Goal: Task Accomplishment & Management: Complete application form

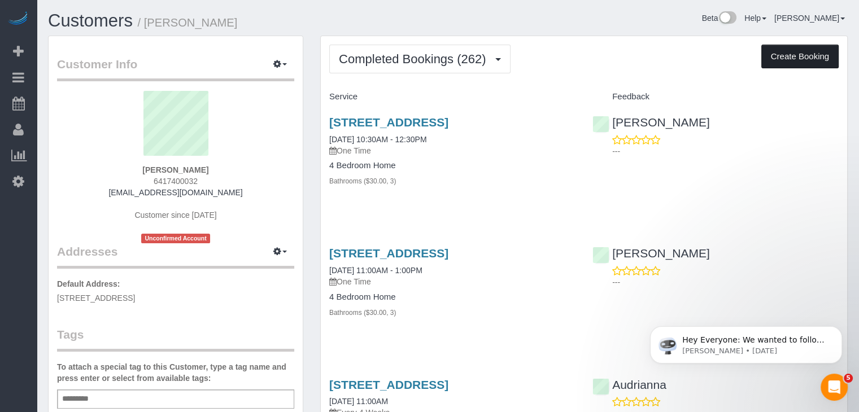
click at [790, 52] on button "Create Booking" at bounding box center [799, 57] width 77 height 24
select select "IA"
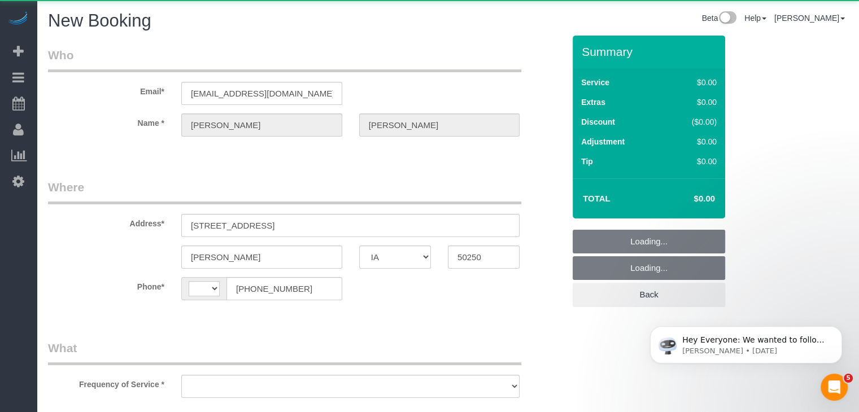
select select "string:[GEOGRAPHIC_DATA]"
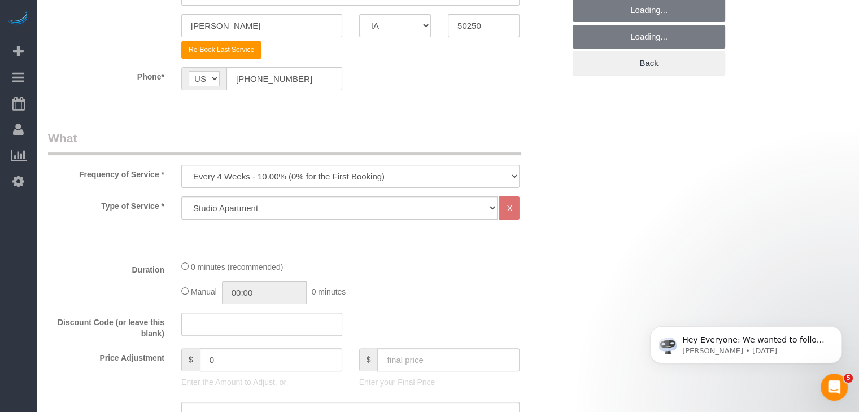
scroll to position [283, 0]
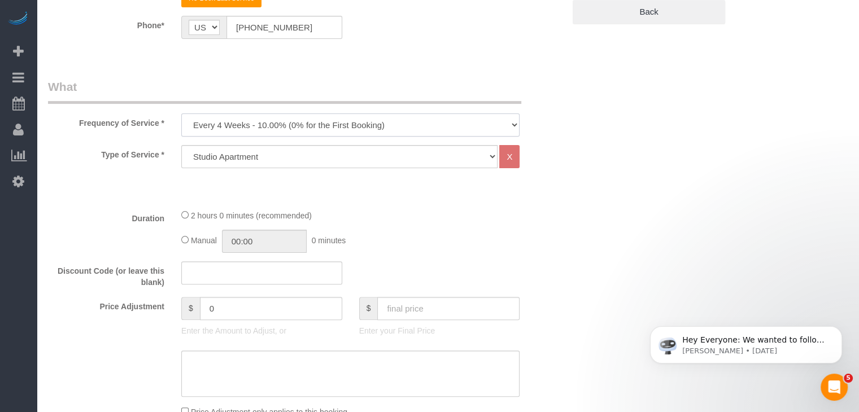
click at [246, 125] on select "Every 6 Weeks (0% for the First Booking) One Time Every 8 Weeks (0% for the Fir…" at bounding box center [350, 125] width 338 height 23
select select "object:1679"
click at [181, 114] on select "Every 6 Weeks (0% for the First Booking) One Time Every 8 Weeks (0% for the Fir…" at bounding box center [350, 125] width 338 height 23
click at [342, 154] on select "Studio Apartment 1 Bedroom Home 2 Bedroom Home 3 Bedroom Home 4 Bedroom Home 5 …" at bounding box center [339, 156] width 316 height 23
select select "25"
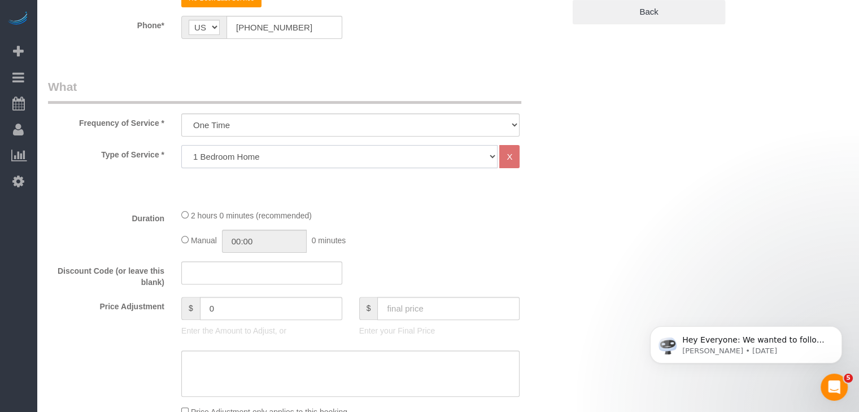
click at [181, 145] on select "Studio Apartment 1 Bedroom Home 2 Bedroom Home 3 Bedroom Home 4 Bedroom Home 5 …" at bounding box center [339, 156] width 316 height 23
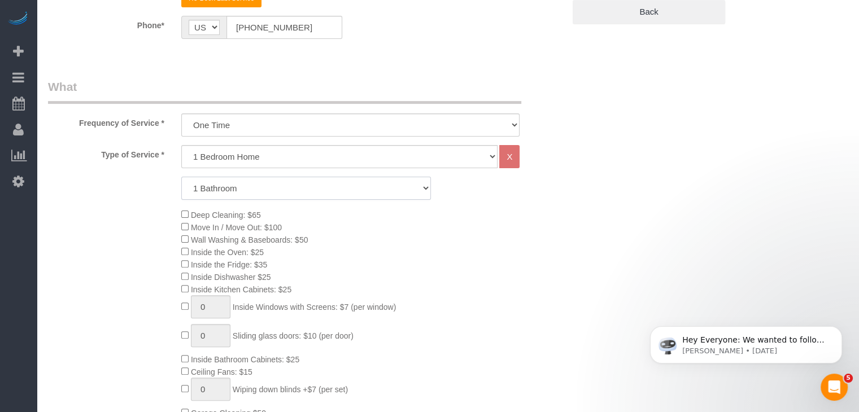
click at [339, 190] on select "1 Bathroom 2 Bathrooms 3 Bathrooms 4 Bathrooms 5 Bathrooms 6 Bathrooms" at bounding box center [306, 188] width 250 height 23
select select "3"
click at [181, 177] on select "1 Bathroom 2 Bathrooms 3 Bathrooms 4 Bathrooms 5 Bathrooms 6 Bathrooms" at bounding box center [306, 188] width 250 height 23
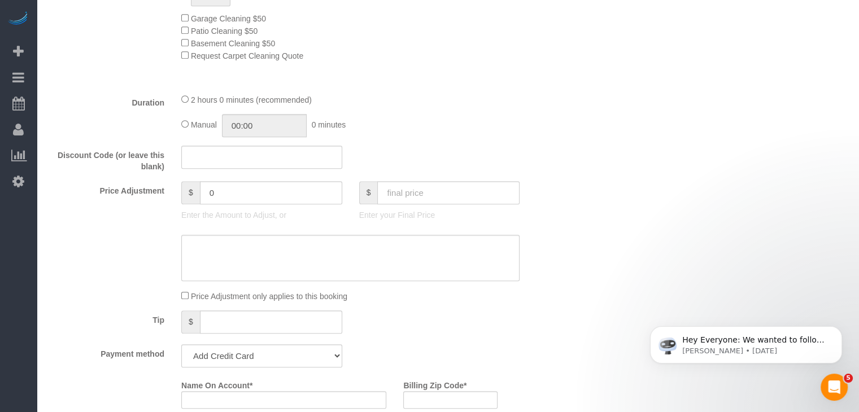
scroll to position [685, 0]
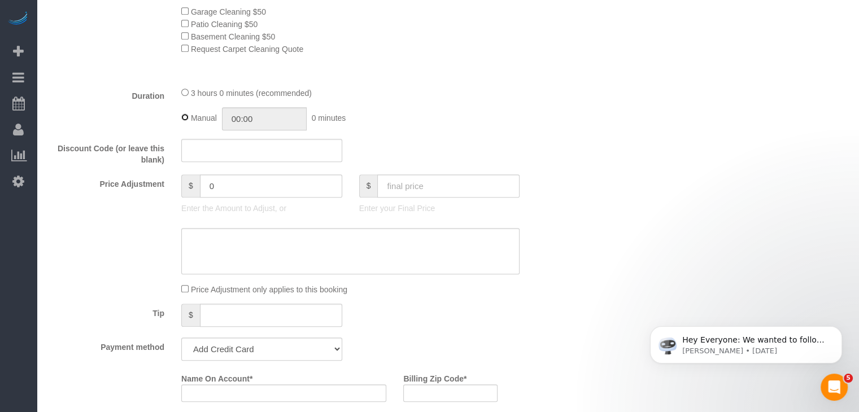
type input "03:00"
click at [398, 186] on input "text" at bounding box center [448, 186] width 142 height 23
type input "160"
type input "-39"
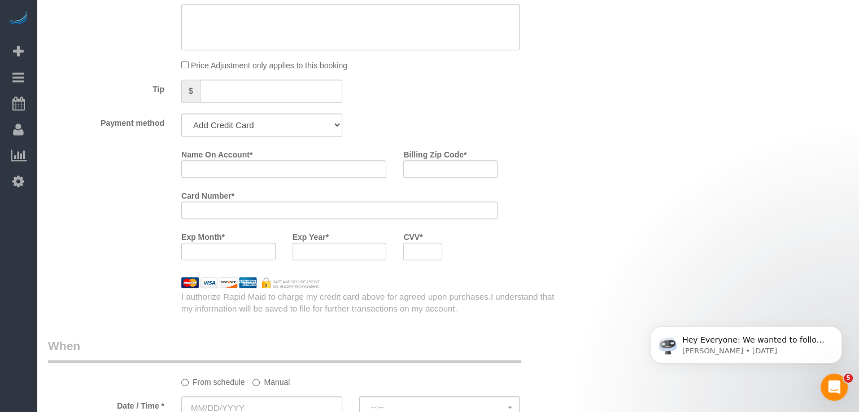
scroll to position [943, 0]
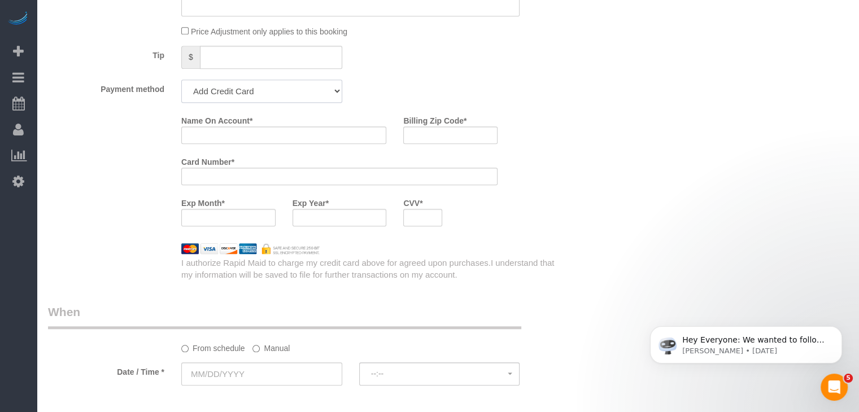
click at [278, 94] on select "Add Credit Card Cash Check Paypal" at bounding box center [261, 91] width 161 height 23
select select "string:check"
click at [181, 83] on select "Add Credit Card Cash Check Paypal" at bounding box center [261, 91] width 161 height 23
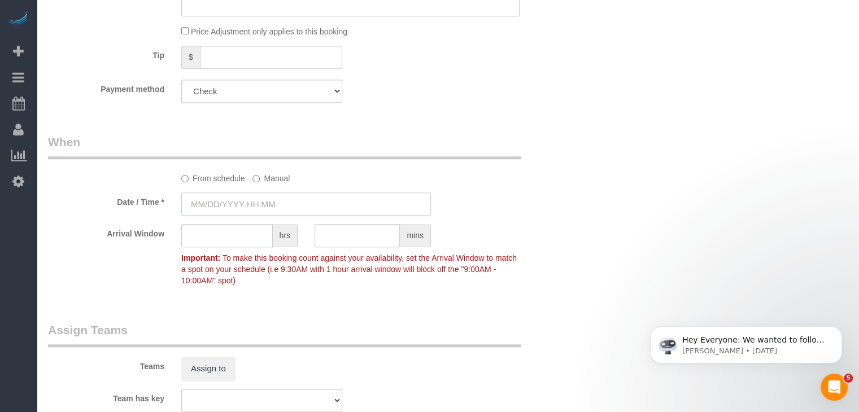
click at [245, 197] on input "text" at bounding box center [306, 204] width 250 height 23
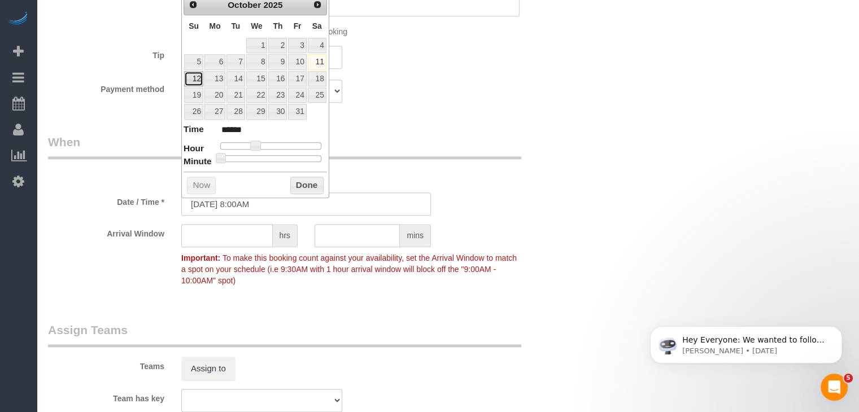
click at [197, 80] on link "12" at bounding box center [193, 78] width 19 height 15
type input "[DATE] 9:00AM"
type input "******"
type input "[DATE] 10:00AM"
type input "*******"
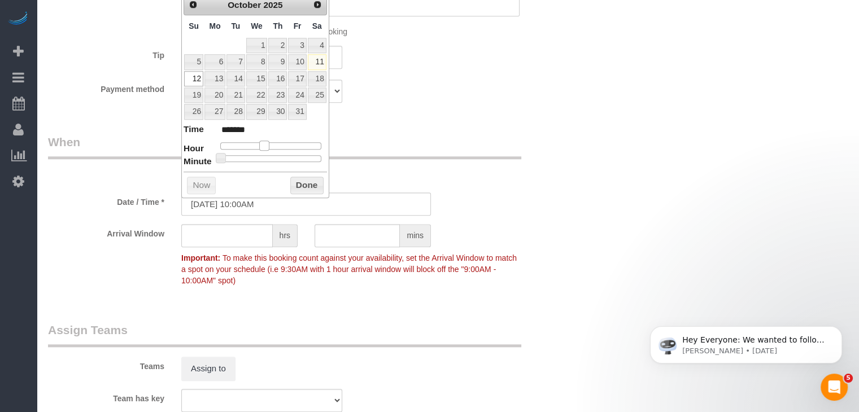
drag, startPoint x: 254, startPoint y: 144, endPoint x: 262, endPoint y: 144, distance: 8.5
click at [262, 144] on span at bounding box center [264, 146] width 10 height 10
type input "[DATE] 9:00AM"
type input "******"
type input "[DATE] 10:00AM"
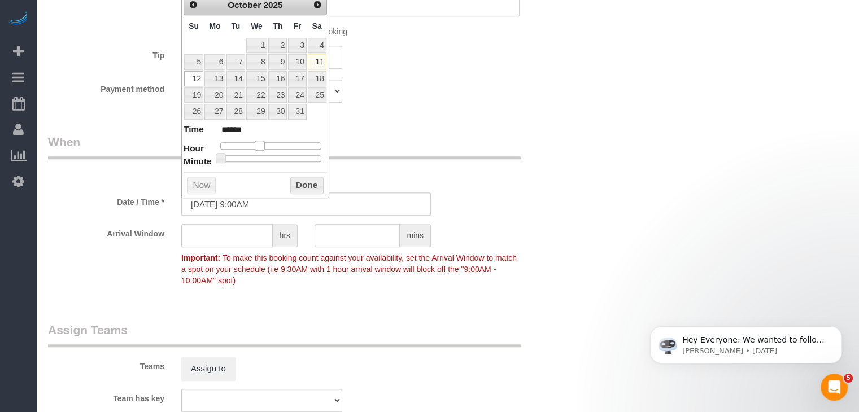
type input "*******"
click at [264, 144] on span at bounding box center [264, 146] width 10 height 10
click at [312, 183] on button "Done" at bounding box center [306, 186] width 33 height 18
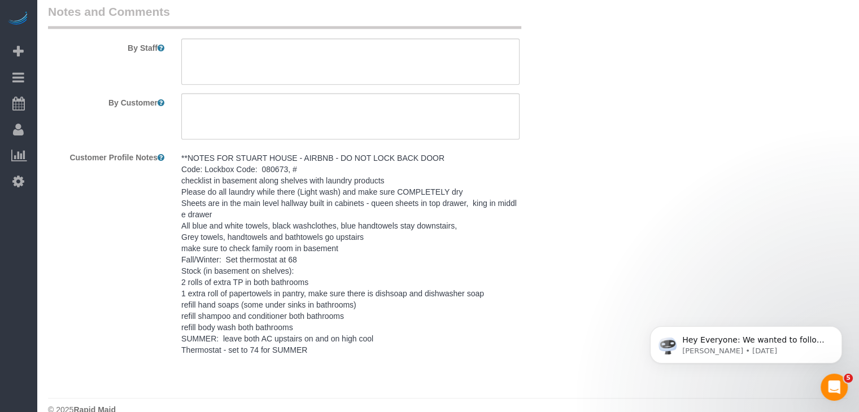
click at [237, 299] on pre "**NOTES FOR STUART HOUSE - AIRBNB - DO NOT LOCK BACK DOOR Code: Lockbox Code: 0…" at bounding box center [350, 254] width 338 height 203
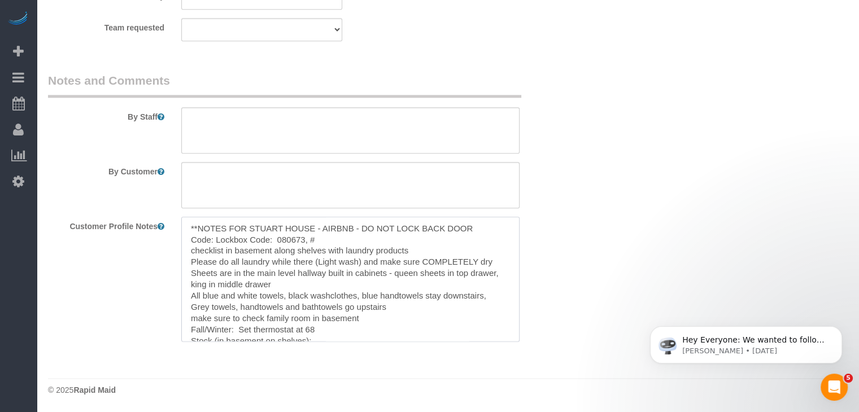
click at [282, 285] on textarea "**NOTES FOR STUART HOUSE - AIRBNB - DO NOT LOCK BACK DOOR Code: Lockbox Code: 0…" at bounding box center [350, 279] width 338 height 125
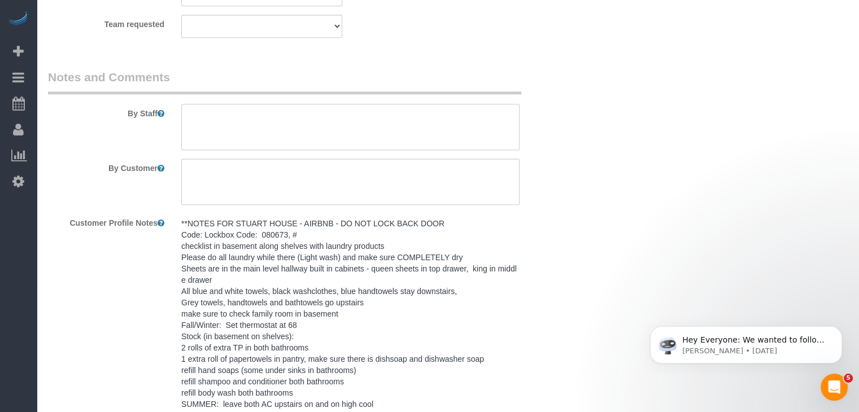
click at [298, 124] on textarea at bounding box center [350, 127] width 338 height 46
paste textarea "**NOTES FOR STUART HOUSE - AIRBNB - DO NOT LOCK BACK DOOR Code: Lockbox Code: 0…"
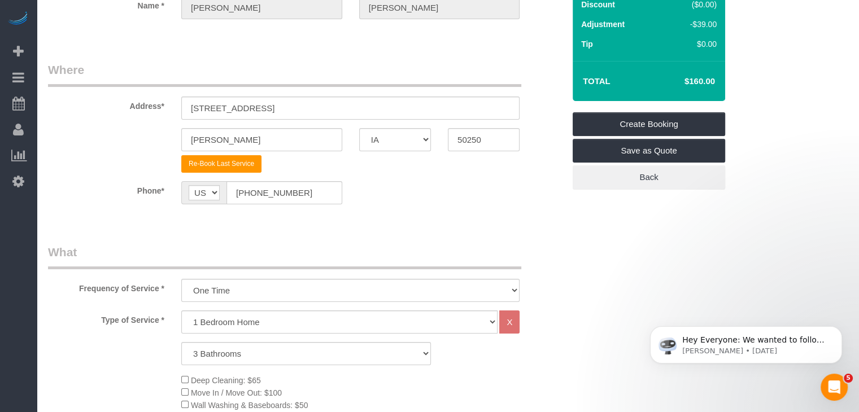
scroll to position [109, 0]
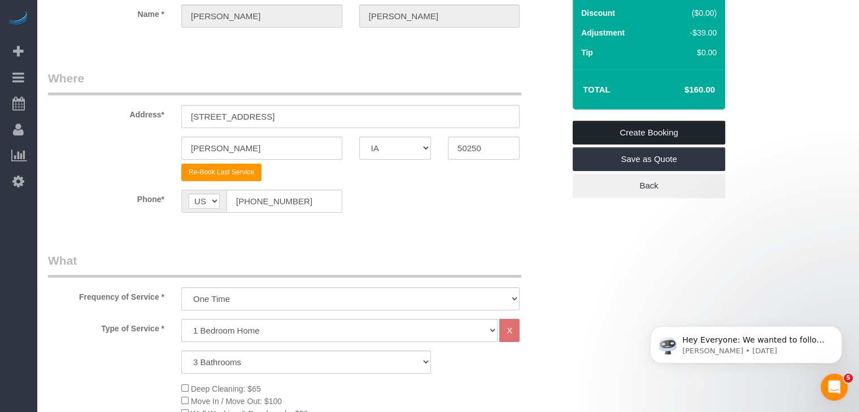
type textarea "**NOTES FOR STUART HOUSE - AIRBNB - DO NOT LOCK BACK DOOR Code: Lockbox Code: 0…"
click at [705, 132] on link "Create Booking" at bounding box center [649, 133] width 153 height 24
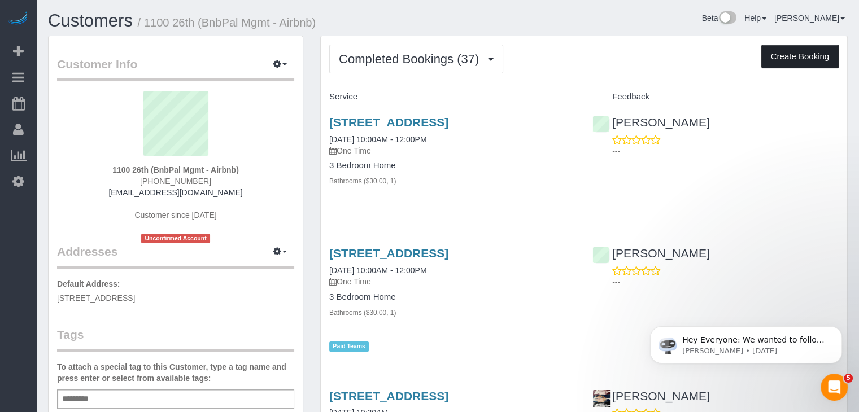
click at [771, 56] on button "Create Booking" at bounding box center [799, 57] width 77 height 24
select select "IA"
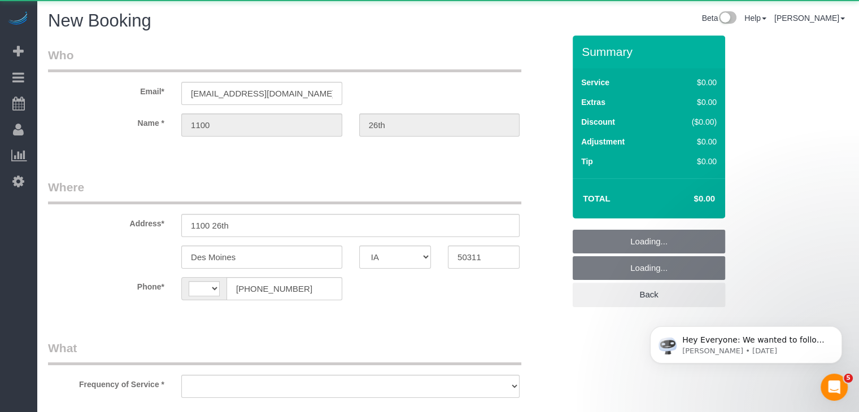
select select "string:[GEOGRAPHIC_DATA]"
select select "object:1690"
select select "string:fspay-cb999f4b-849f-4471-b292-d26374d425e8"
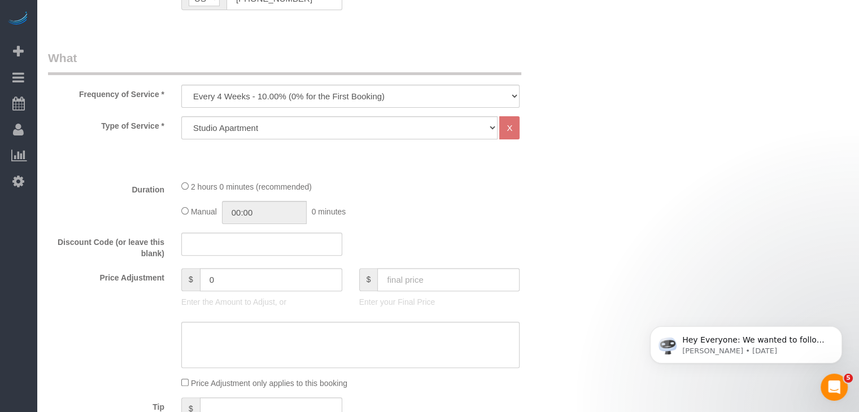
scroll to position [391, 0]
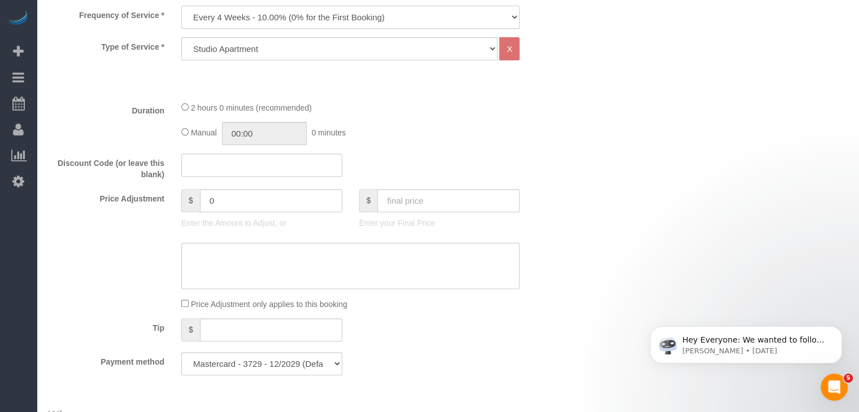
click at [429, 18] on select "Every 6 Weeks (0% for the First Booking) One Time Every 8 Weeks (0% for the Fir…" at bounding box center [350, 17] width 338 height 23
select select "object:1692"
click at [181, 6] on select "Every 6 Weeks (0% for the First Booking) One Time Every 8 Weeks (0% for the Fir…" at bounding box center [350, 17] width 338 height 23
click at [308, 44] on select "Studio Apartment 1 Bedroom Home 2 Bedroom Home 3 Bedroom Home 4 Bedroom Home 5 …" at bounding box center [339, 48] width 316 height 23
select select "25"
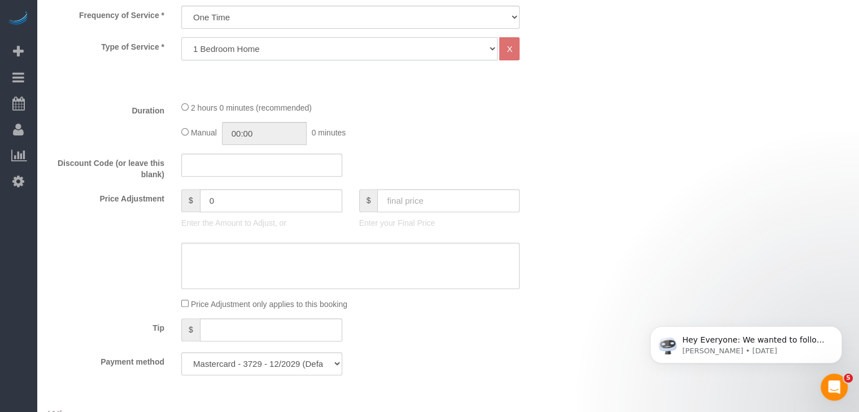
click at [181, 37] on select "Studio Apartment 1 Bedroom Home 2 Bedroom Home 3 Bedroom Home 4 Bedroom Home 5 …" at bounding box center [339, 48] width 316 height 23
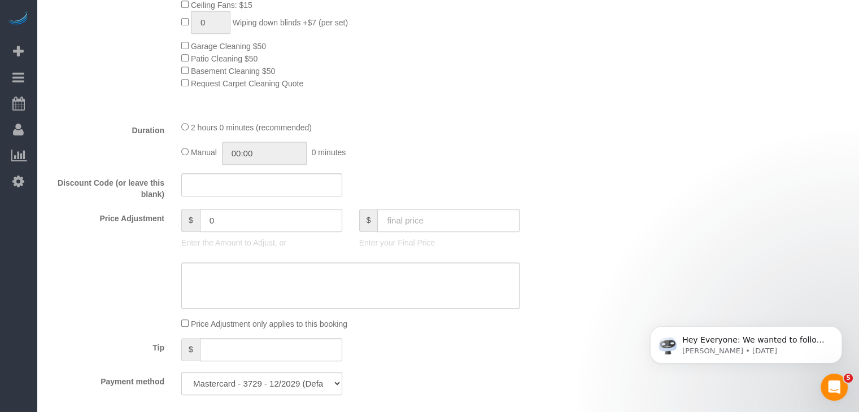
scroll to position [657, 0]
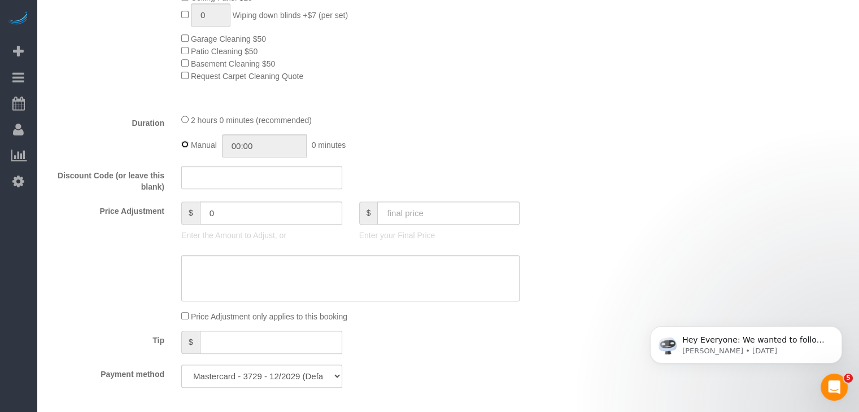
type input "02:00"
click at [429, 221] on input "text" at bounding box center [448, 213] width 142 height 23
type input "100"
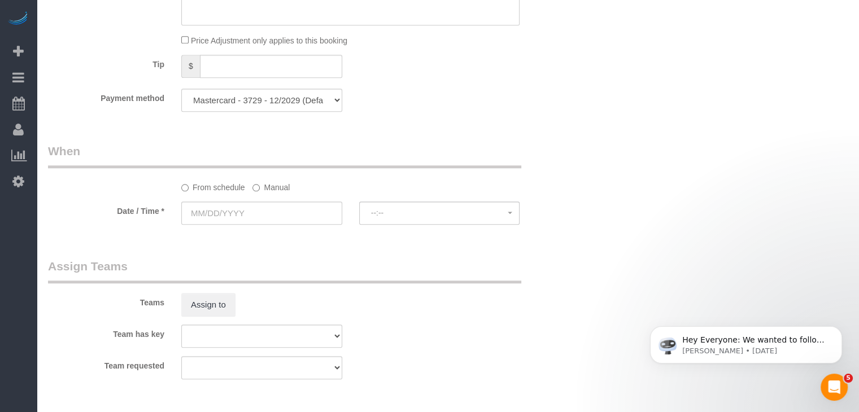
type input "-39"
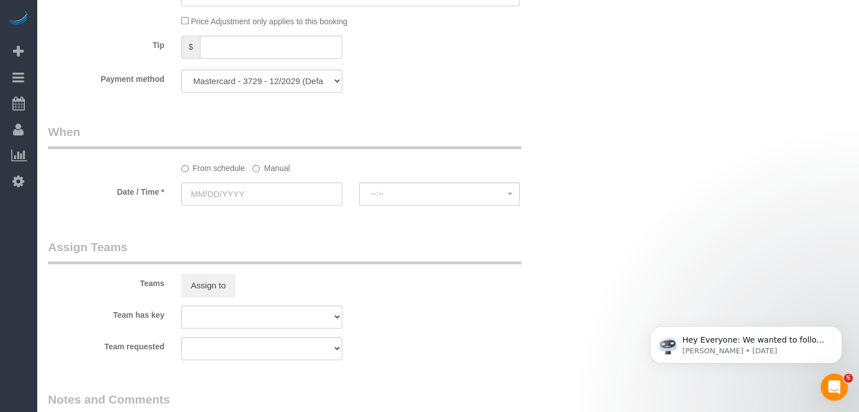
scroll to position [965, 0]
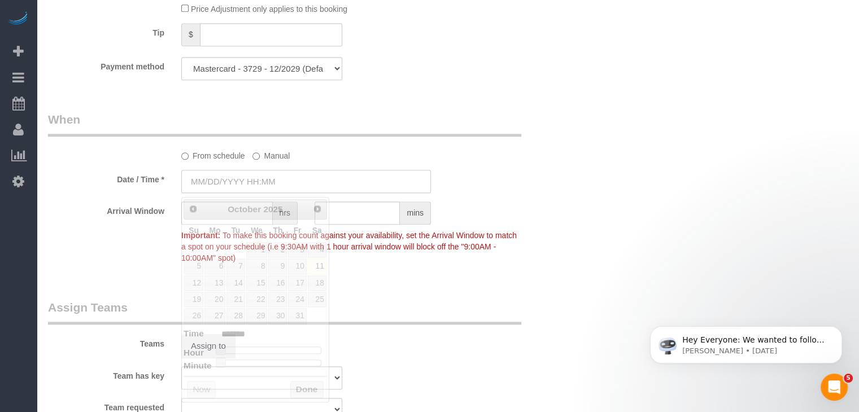
click at [251, 183] on input "text" at bounding box center [306, 181] width 250 height 23
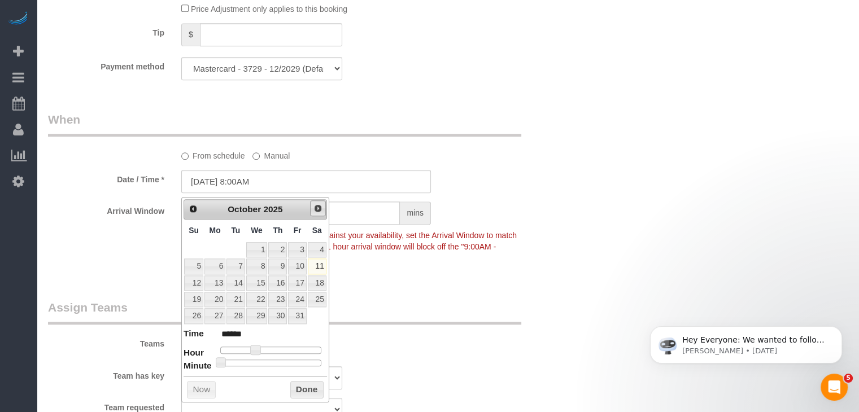
click at [316, 206] on span "Next" at bounding box center [317, 208] width 9 height 9
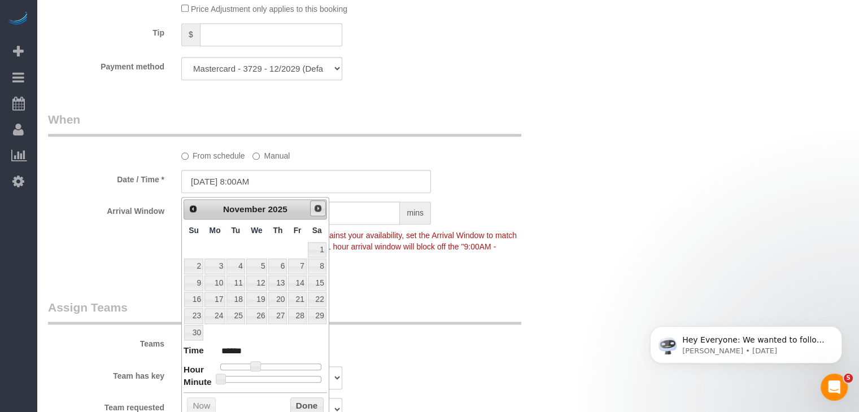
click at [316, 206] on span "Next" at bounding box center [317, 208] width 9 height 9
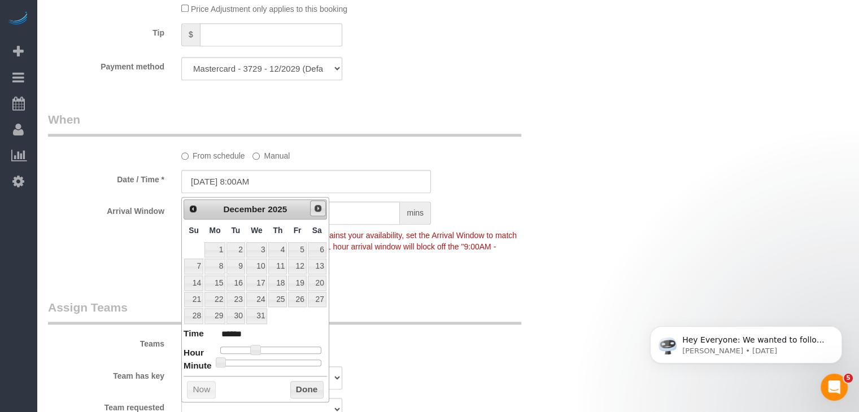
click at [316, 206] on span "Next" at bounding box center [317, 208] width 9 height 9
click at [316, 207] on span "Next" at bounding box center [317, 208] width 9 height 9
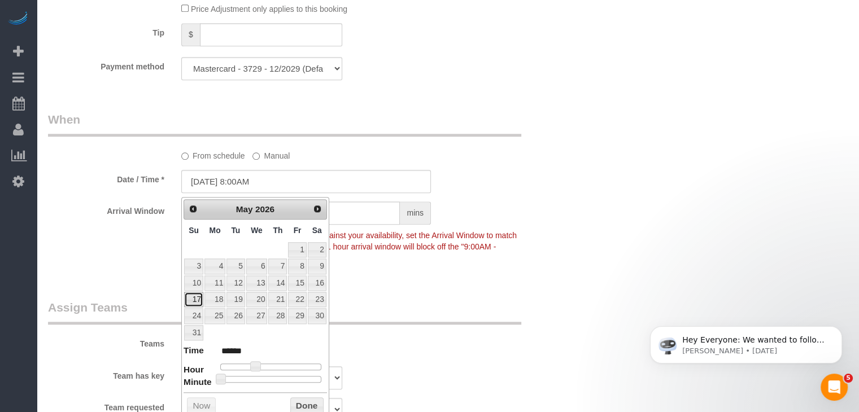
click at [193, 299] on link "17" at bounding box center [193, 299] width 19 height 15
type input "05/17/2026 9:00AM"
type input "******"
type input "05/17/2026 10:00AM"
type input "*******"
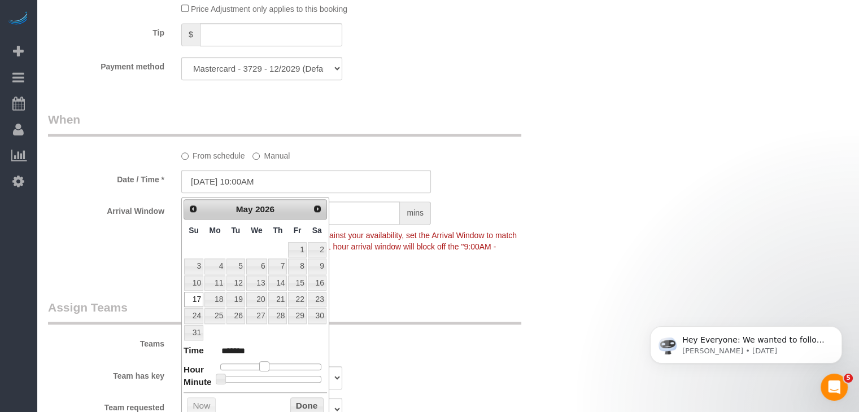
drag, startPoint x: 255, startPoint y: 364, endPoint x: 262, endPoint y: 363, distance: 7.4
click at [262, 363] on span at bounding box center [264, 367] width 10 height 10
click at [311, 404] on button "Done" at bounding box center [306, 407] width 33 height 18
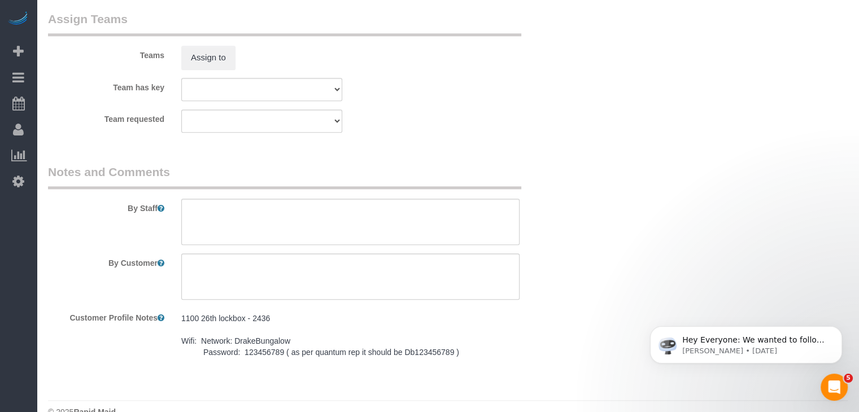
scroll to position [1279, 0]
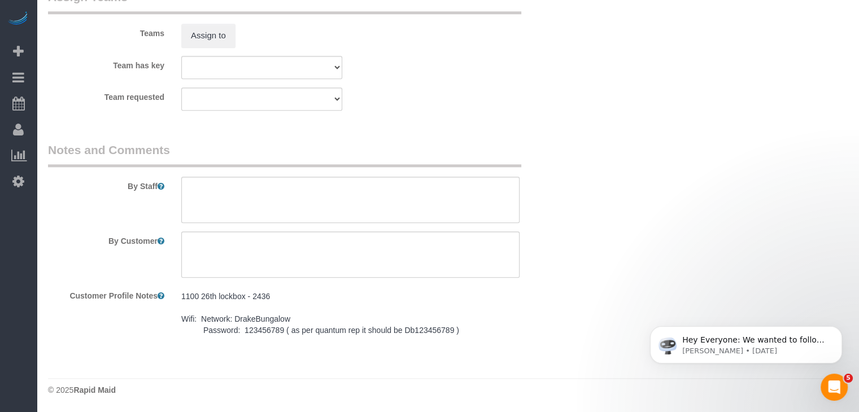
click at [312, 326] on pre "1100 26th lockbox - 2436 Wifi: Network: DrakeBungalow Password: 123456789 ( as …" at bounding box center [350, 313] width 338 height 45
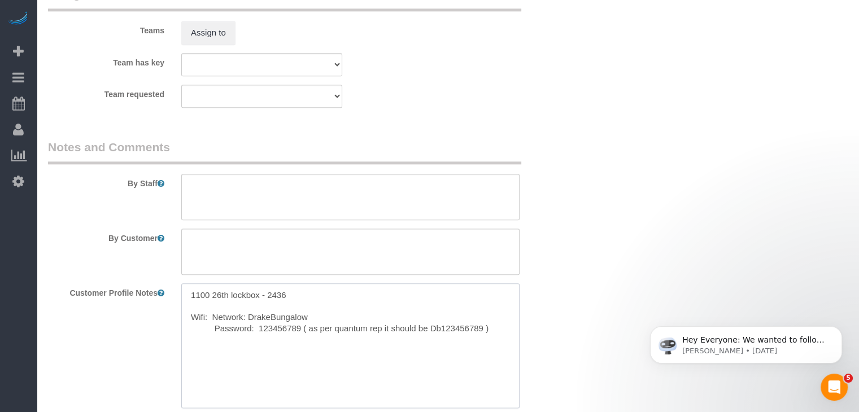
click at [310, 324] on textarea "1100 26th lockbox - 2436 Wifi: Network: DrakeBungalow Password: 123456789 ( as …" at bounding box center [350, 346] width 338 height 125
click at [368, 195] on textarea at bounding box center [350, 197] width 338 height 46
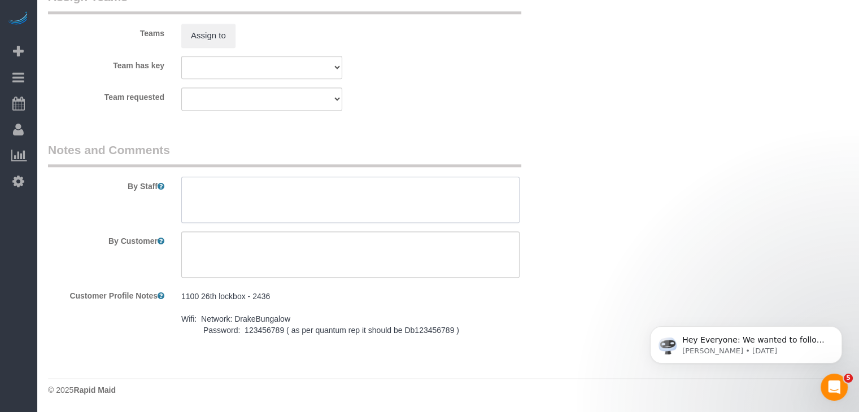
paste textarea "1100 26th lockbox - 2436 Wifi: Network: DrakeBungalow Password: 123456789 ( as …"
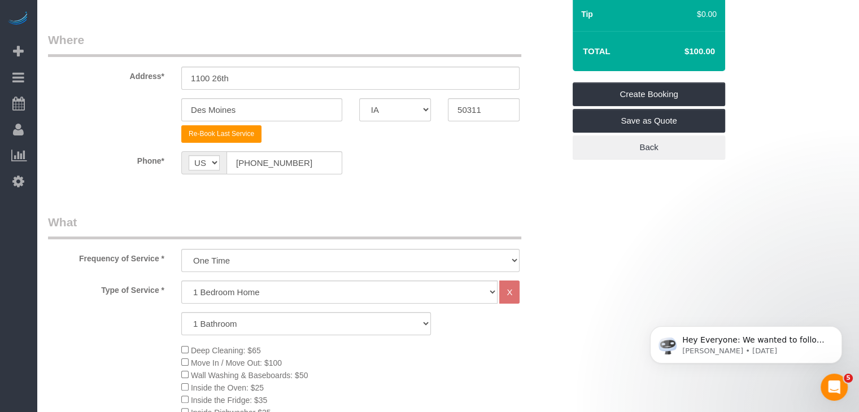
scroll to position [84, 0]
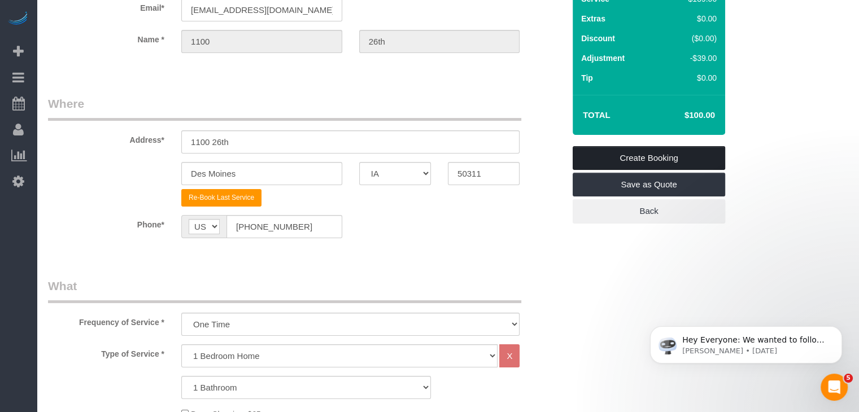
type textarea "1100 26th lockbox - 2436 Wifi: Network: DrakeBungalow Password: 123456789 ( as …"
click at [689, 163] on link "Create Booking" at bounding box center [649, 158] width 153 height 24
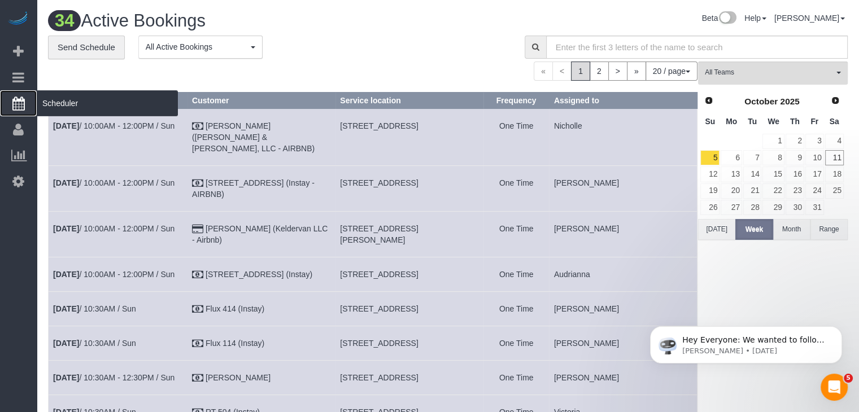
click at [18, 103] on icon at bounding box center [18, 104] width 12 height 14
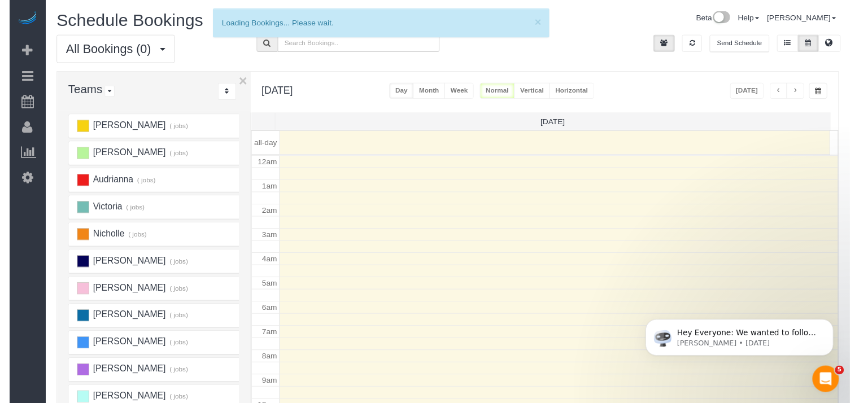
scroll to position [149, 0]
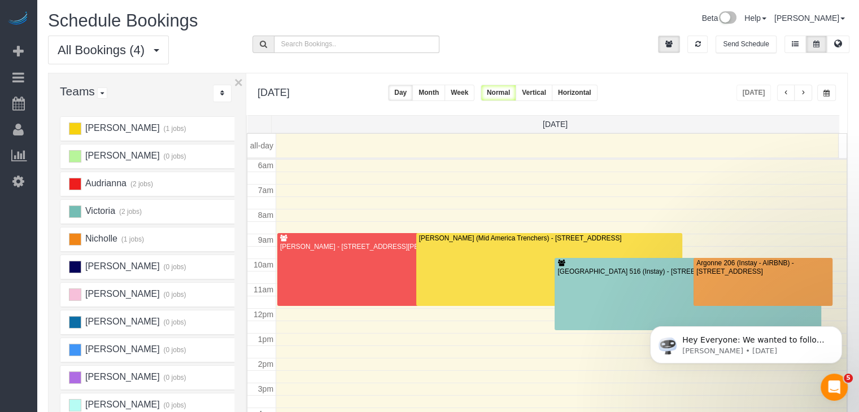
click at [826, 91] on span "button" at bounding box center [827, 93] width 6 height 7
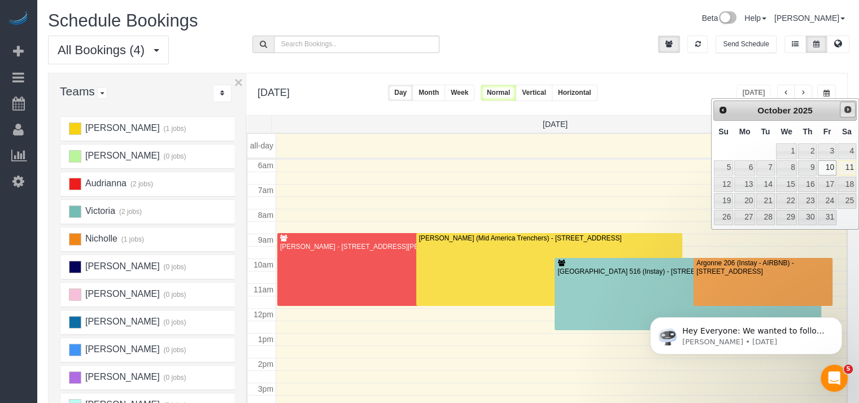
click at [850, 111] on span "Next" at bounding box center [847, 109] width 9 height 9
click at [822, 215] on link "28" at bounding box center [827, 217] width 18 height 15
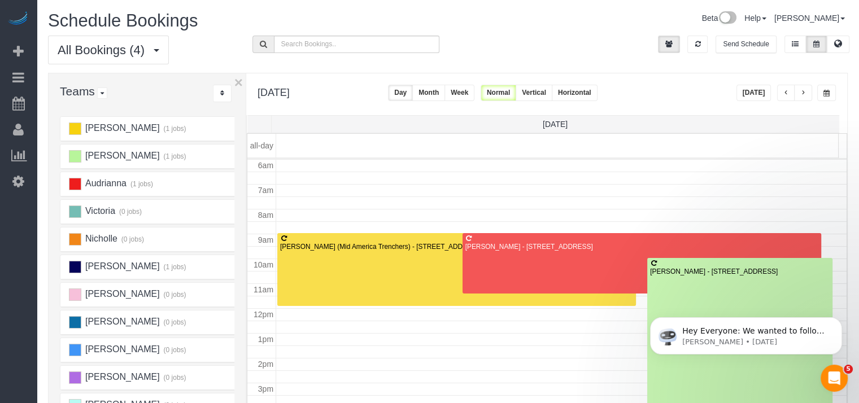
click at [830, 91] on button "button" at bounding box center [826, 93] width 19 height 16
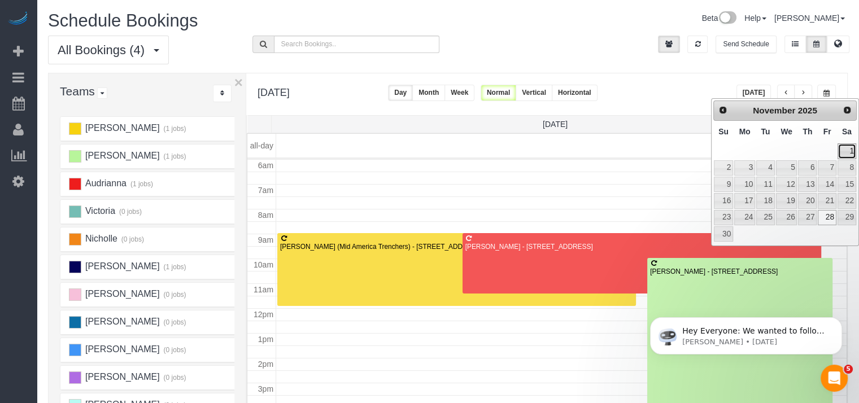
click at [846, 147] on link "1" at bounding box center [847, 150] width 19 height 15
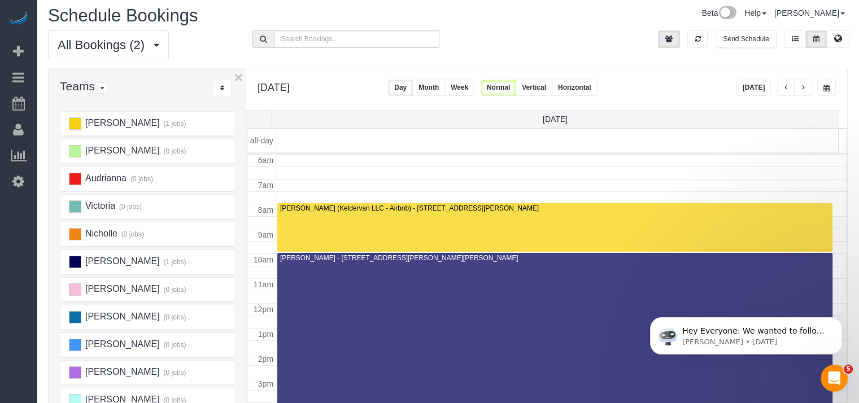
scroll to position [0, 0]
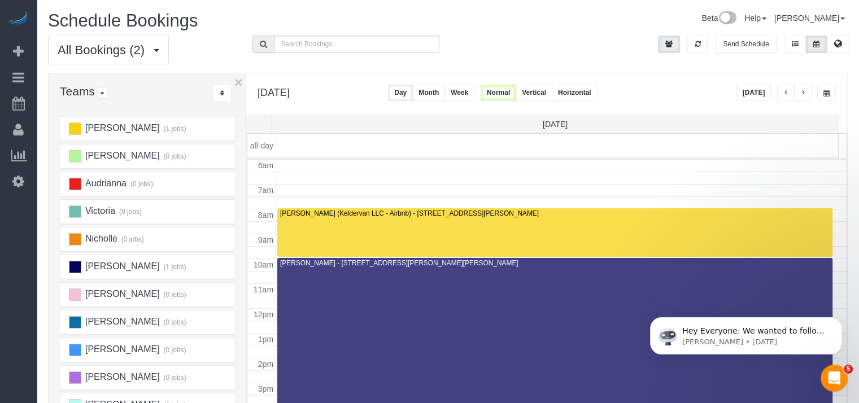
click at [829, 94] on span "button" at bounding box center [827, 93] width 6 height 7
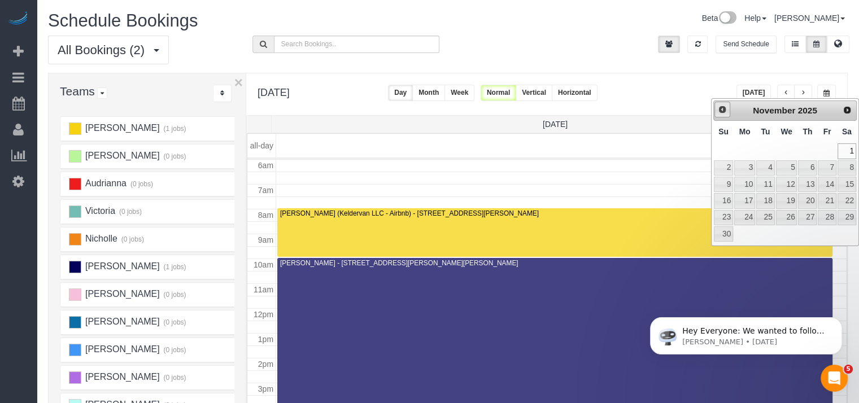
click at [726, 109] on span "Prev" at bounding box center [722, 109] width 9 height 9
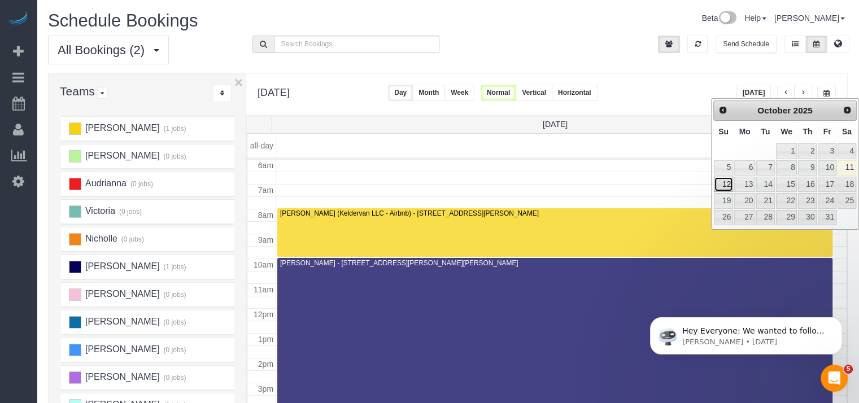
click at [720, 183] on link "12" at bounding box center [723, 184] width 19 height 15
type input "**********"
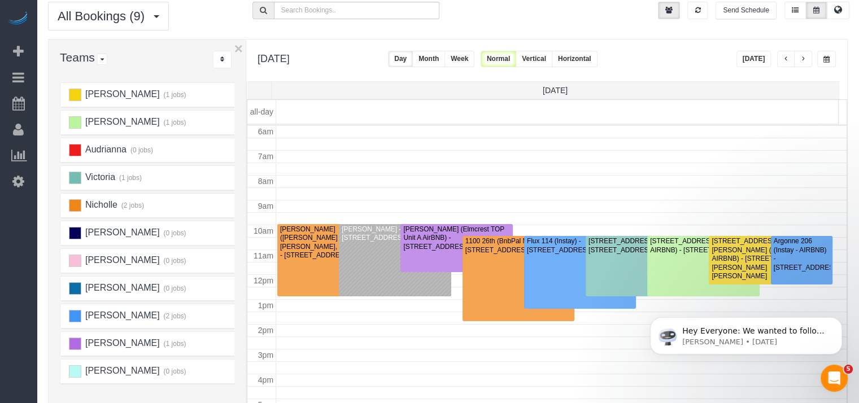
scroll to position [43, 0]
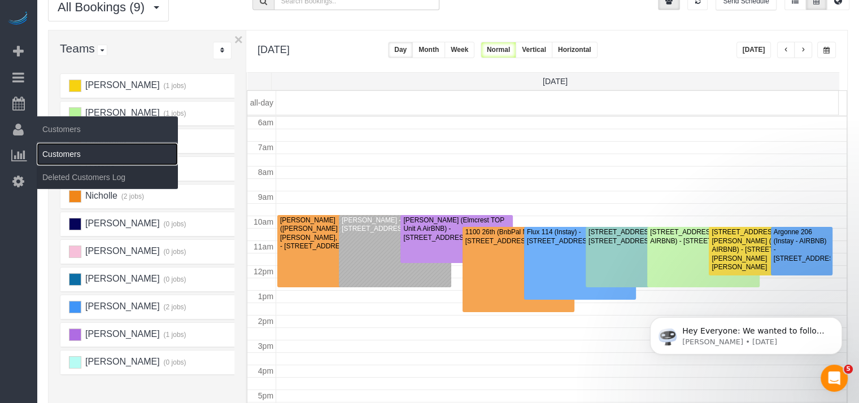
click at [66, 152] on link "Customers" at bounding box center [107, 154] width 141 height 23
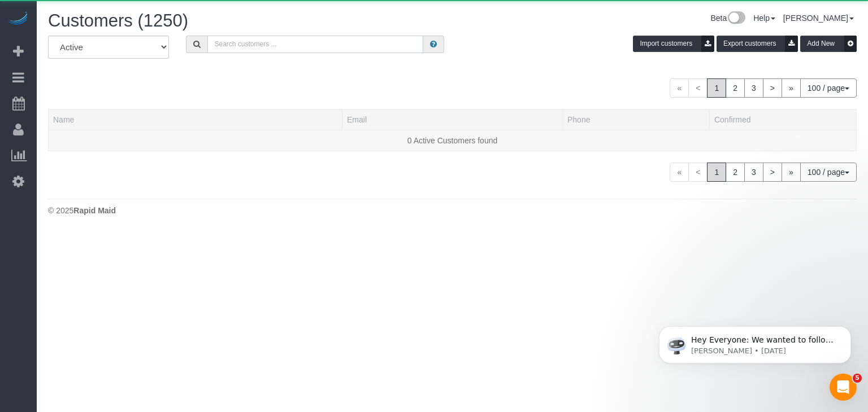
click at [273, 51] on input "text" at bounding box center [315, 45] width 216 height 18
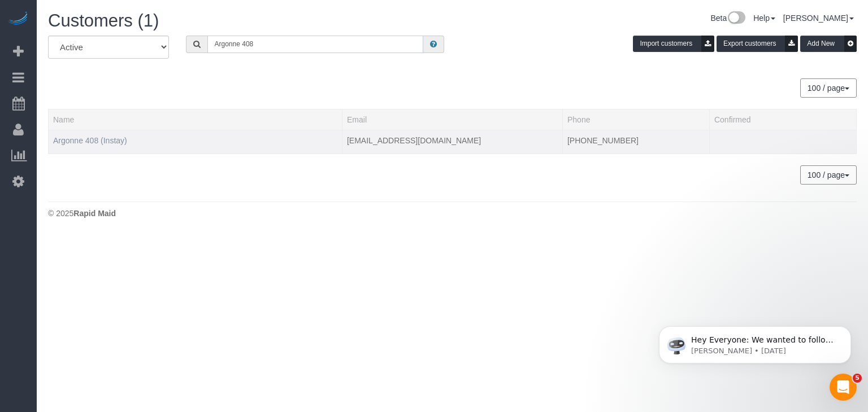
type input "Argonne 408"
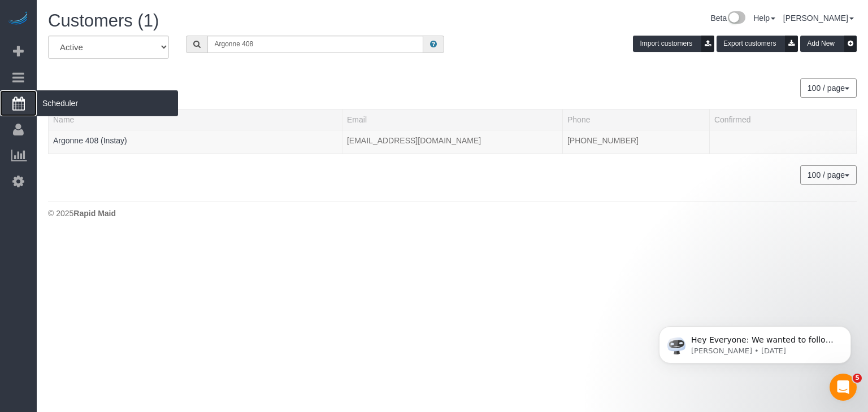
click at [23, 103] on icon at bounding box center [18, 104] width 12 height 14
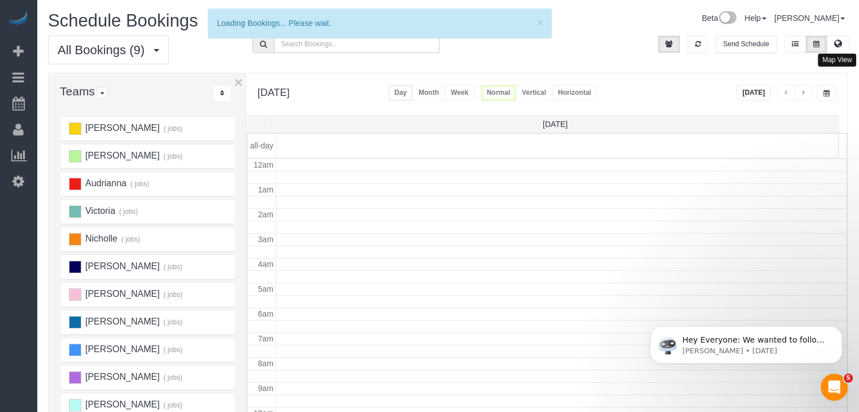
scroll to position [149, 0]
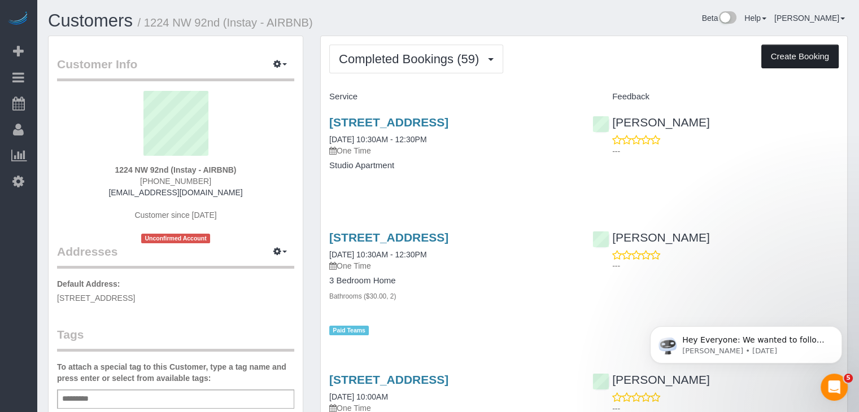
click at [799, 60] on button "Create Booking" at bounding box center [799, 57] width 77 height 24
select select "IA"
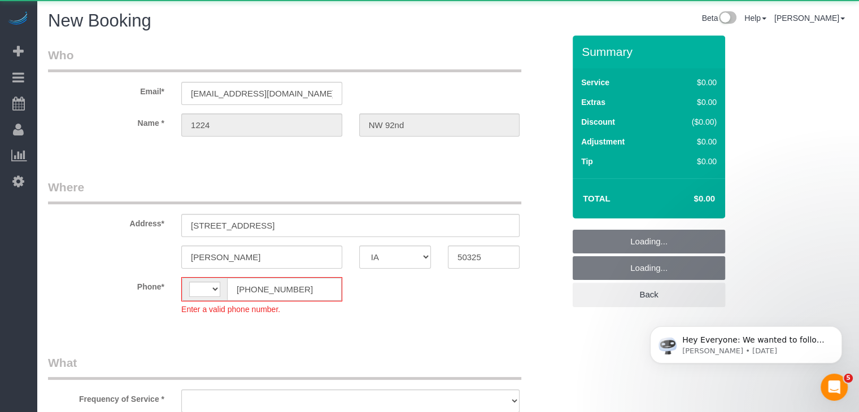
select select "string:[GEOGRAPHIC_DATA]"
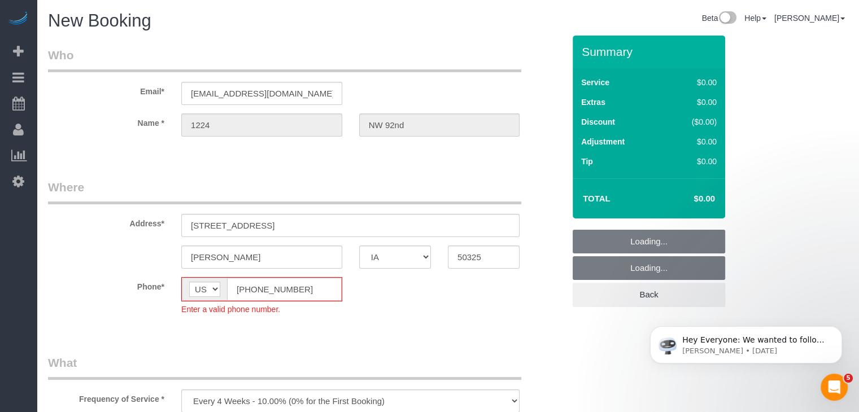
select select "object:1725"
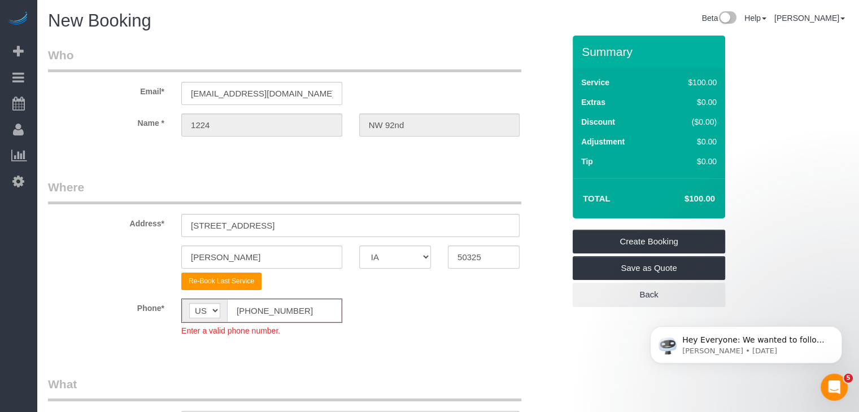
click at [249, 307] on input "(555) 555-5555" at bounding box center [284, 310] width 115 height 23
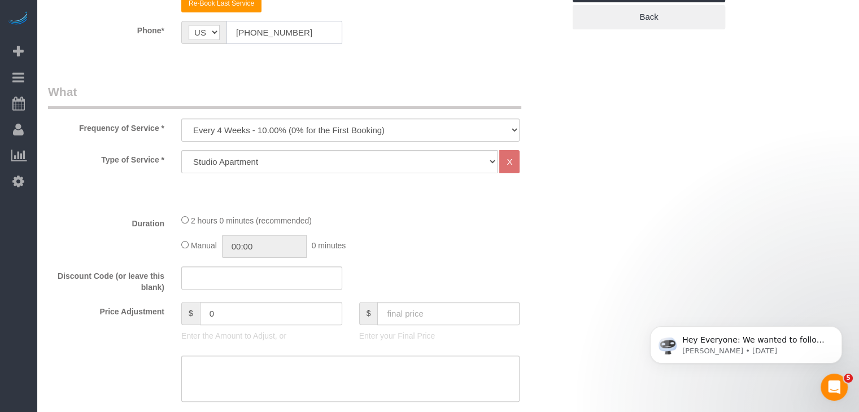
scroll to position [291, 0]
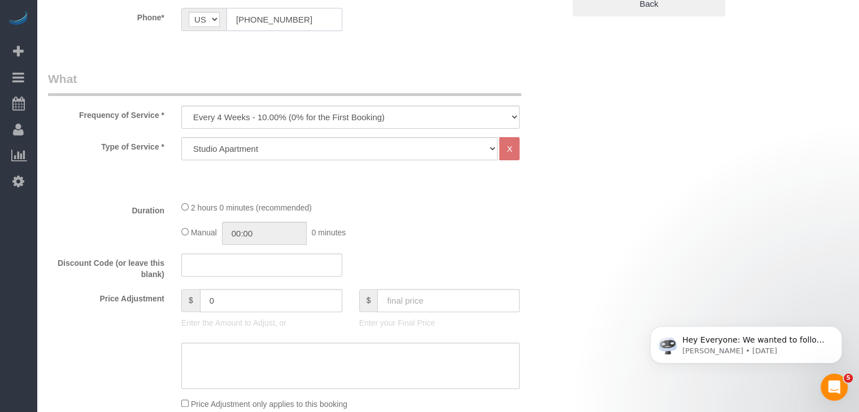
type input "(515) 555-5555"
drag, startPoint x: 258, startPoint y: 116, endPoint x: 256, endPoint y: 124, distance: 8.5
click at [258, 116] on select "Every 6 Weeks (0% for the First Booking) One Time Every 8 Weeks (0% for the Fir…" at bounding box center [350, 117] width 338 height 23
select select "object:1727"
click at [181, 106] on select "Every 6 Weeks (0% for the First Booking) One Time Every 8 Weeks (0% for the Fir…" at bounding box center [350, 117] width 338 height 23
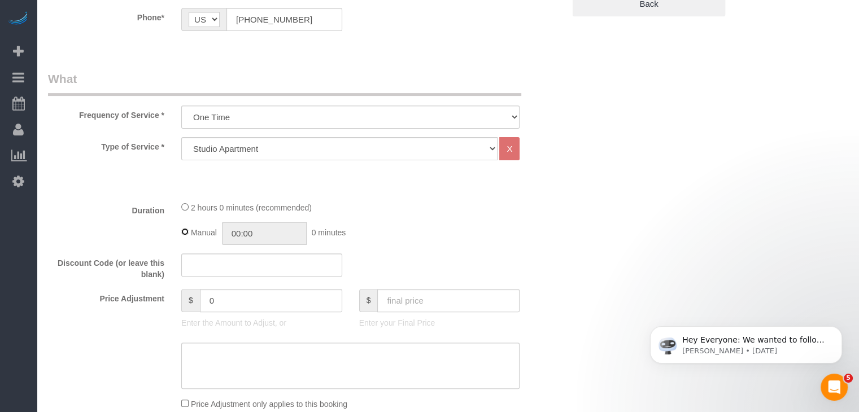
type input "02:00"
click at [402, 303] on input "text" at bounding box center [448, 300] width 142 height 23
type input "100"
click at [439, 304] on input "text" at bounding box center [448, 300] width 142 height 23
type input "110"
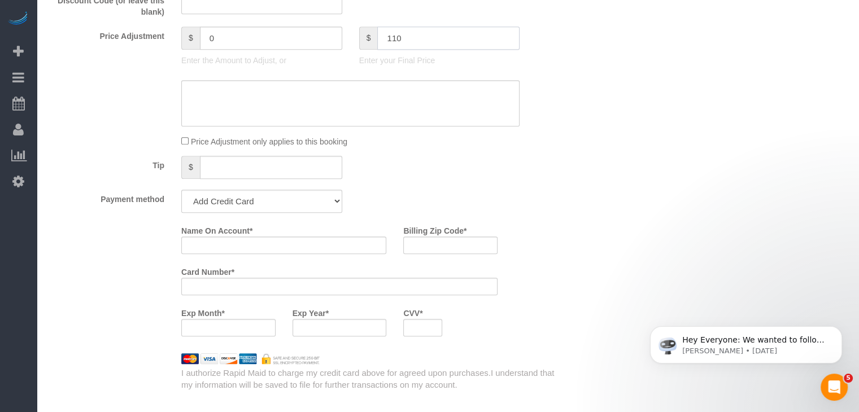
type input "10"
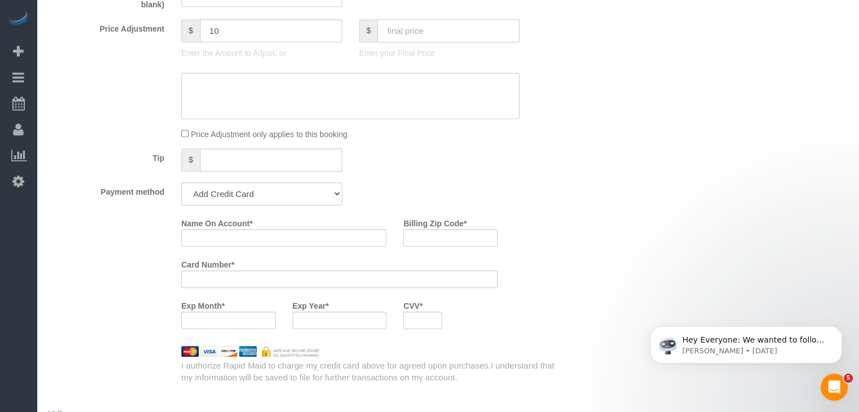
scroll to position [567, 0]
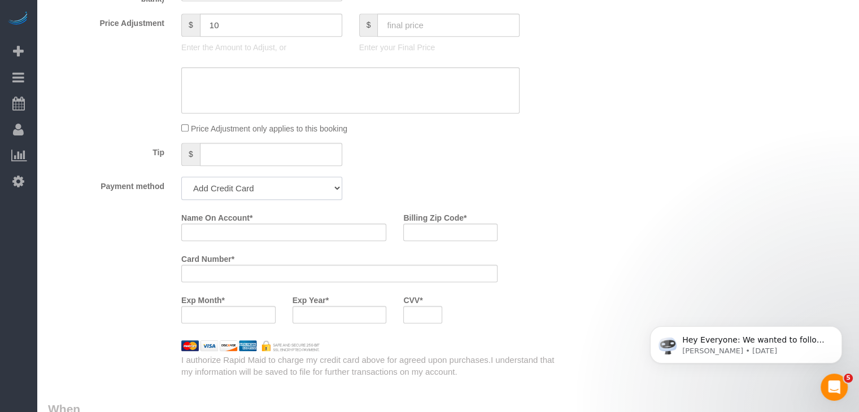
click at [248, 189] on select "Add Credit Card Cash Check Paypal" at bounding box center [261, 188] width 161 height 23
select select "string:check"
click at [181, 177] on select "Add Credit Card Cash Check Paypal" at bounding box center [261, 188] width 161 height 23
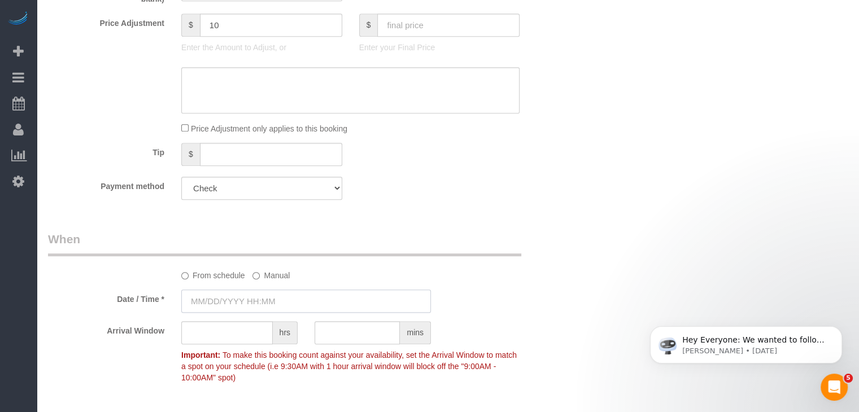
click at [246, 298] on input "text" at bounding box center [306, 301] width 250 height 23
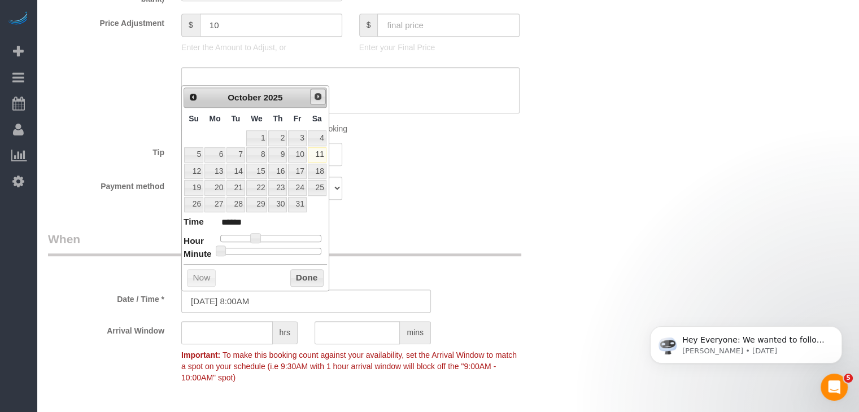
click at [315, 97] on span "Next" at bounding box center [317, 96] width 9 height 9
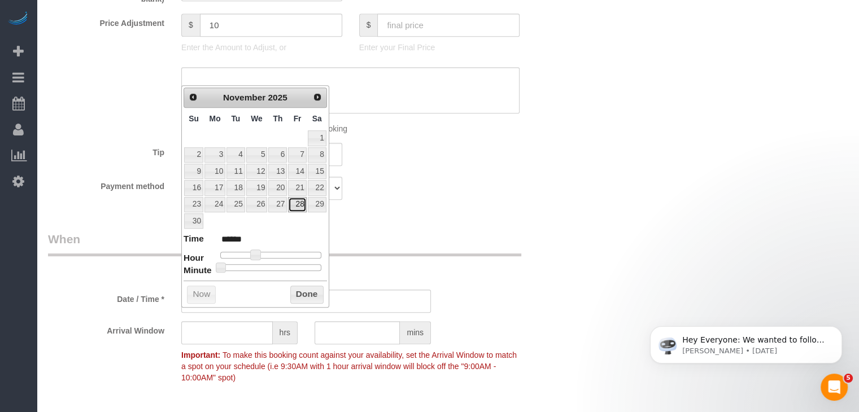
click at [300, 202] on link "28" at bounding box center [297, 204] width 18 height 15
type input "11/28/2025 9:00AM"
type input "******"
type input "11/28/2025 10:00AM"
type input "*******"
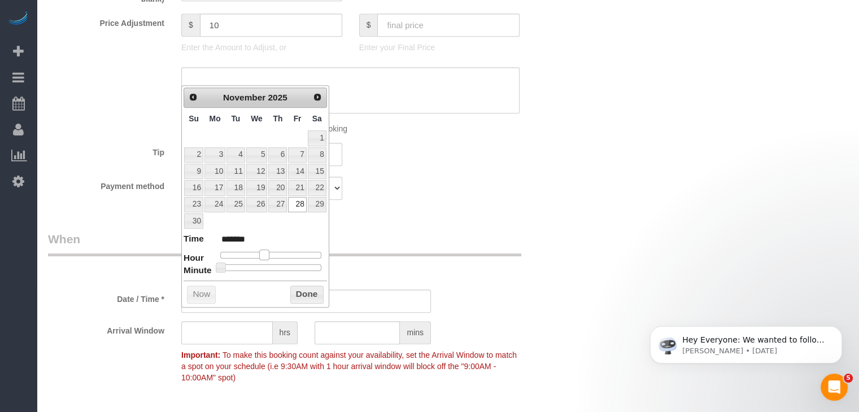
drag, startPoint x: 251, startPoint y: 251, endPoint x: 261, endPoint y: 253, distance: 9.8
click at [261, 253] on span at bounding box center [264, 255] width 10 height 10
click at [305, 297] on button "Done" at bounding box center [306, 295] width 33 height 18
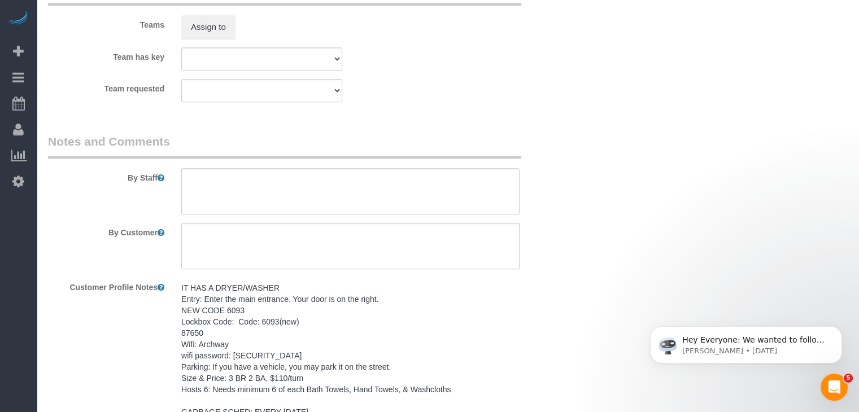
scroll to position [1030, 0]
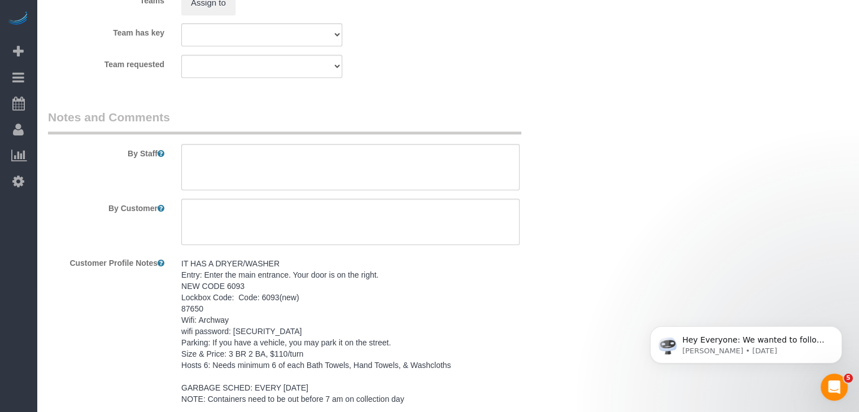
click at [207, 362] on pre "IT HAS A DRYER/WASHER Entry: Enter the main entrance. Your door is on the right…" at bounding box center [350, 331] width 338 height 147
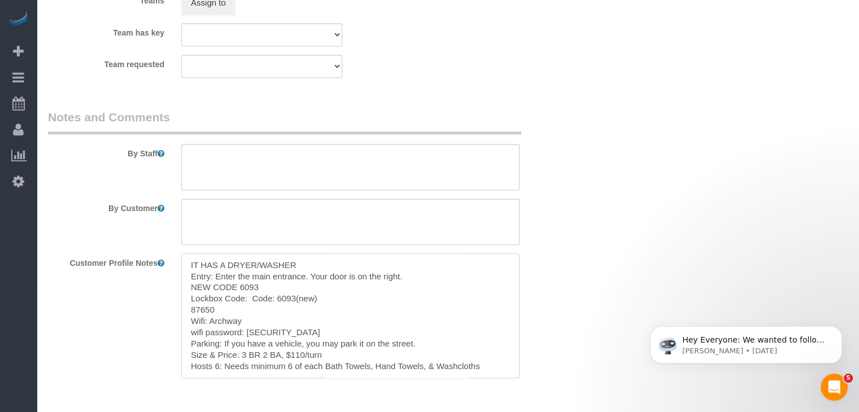
click at [292, 338] on textarea "IT HAS A DRYER/WASHER Entry: Enter the main entrance. Your door is on the right…" at bounding box center [350, 316] width 338 height 125
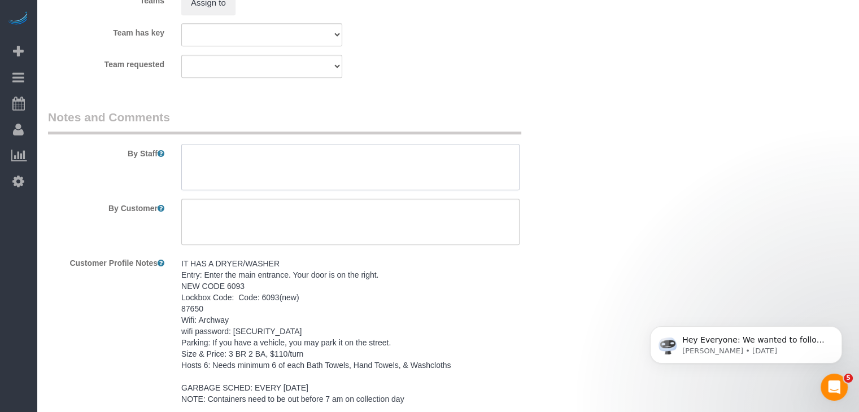
click at [273, 181] on textarea at bounding box center [350, 167] width 338 height 46
paste textarea "IT HAS A DRYER/WASHER Entry: Enter the main entrance. Your door is on the right…"
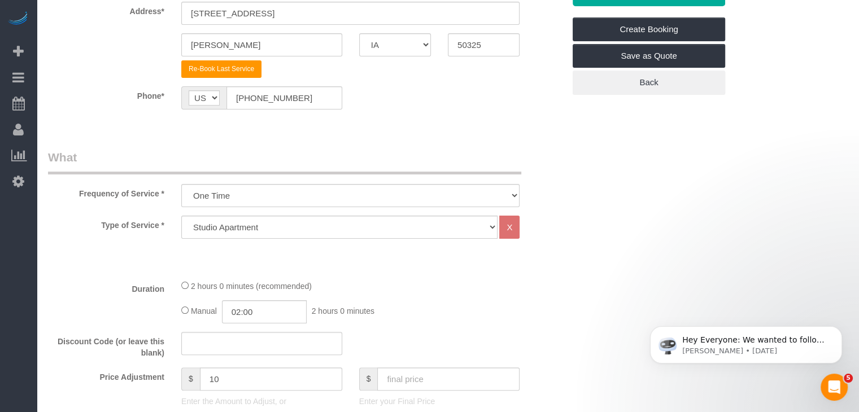
scroll to position [176, 0]
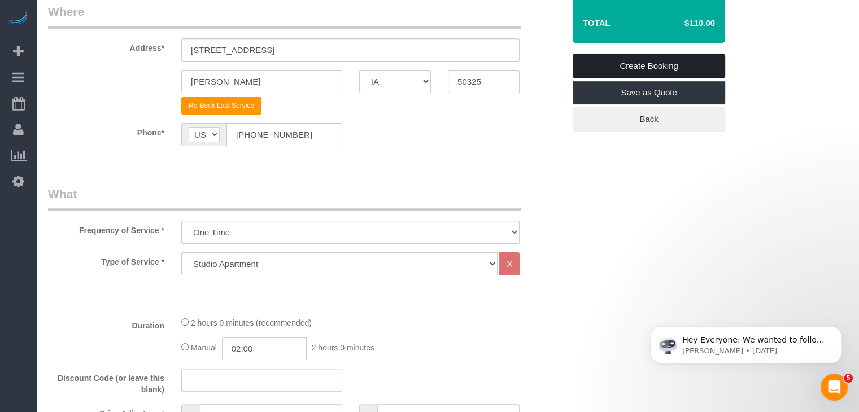
type textarea "IT HAS A DRYER/WASHER Entry: Enter the main entrance. Your door is on the right…"
click at [703, 62] on link "Create Booking" at bounding box center [649, 66] width 153 height 24
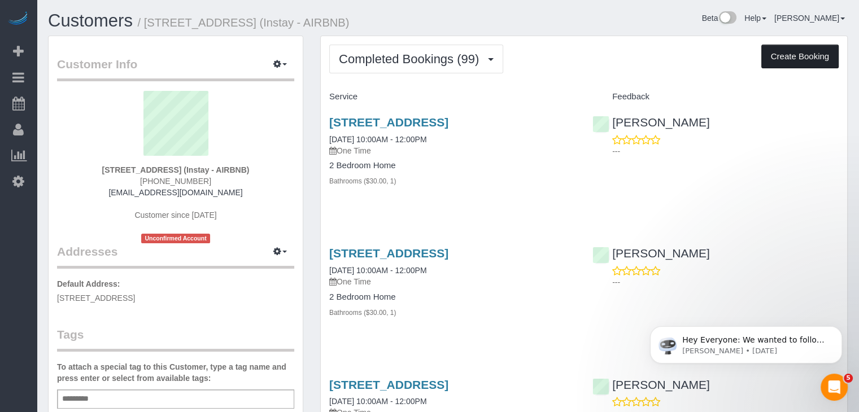
click at [766, 60] on button "Create Booking" at bounding box center [799, 57] width 77 height 24
select select "IA"
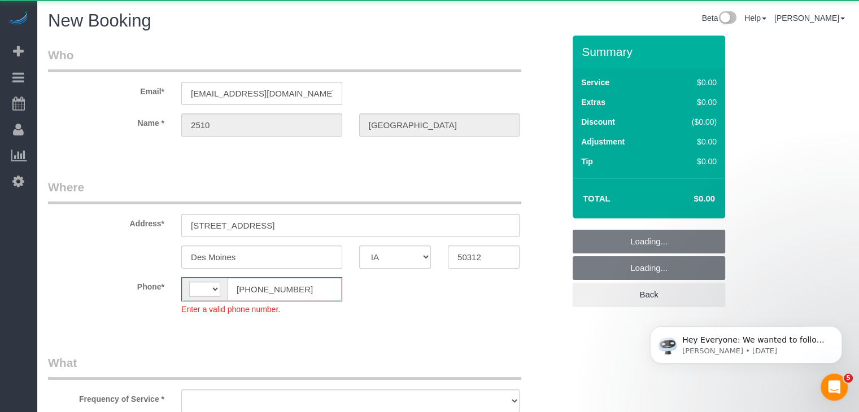
select select "string:[GEOGRAPHIC_DATA]"
select select "object:1664"
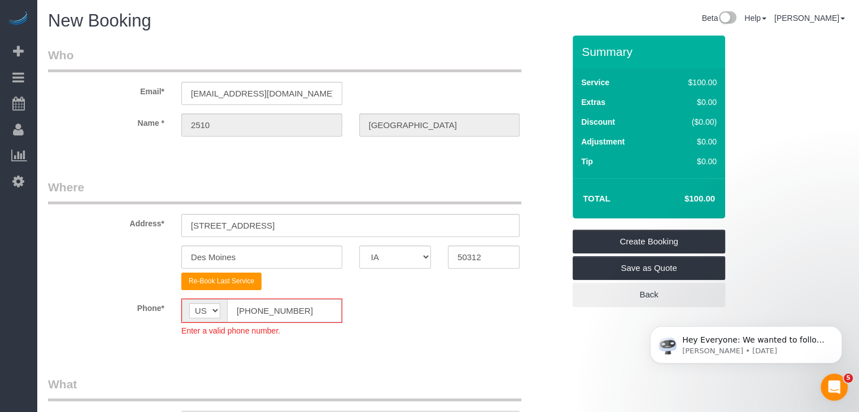
click at [250, 310] on input "(555) 555-5555" at bounding box center [284, 310] width 115 height 23
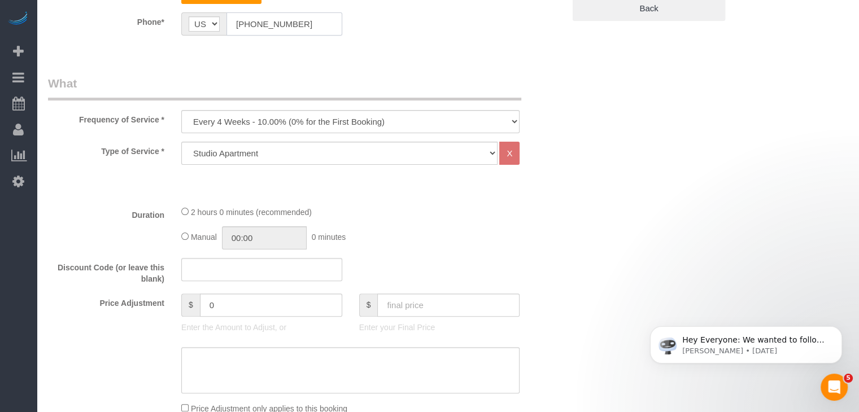
scroll to position [299, 0]
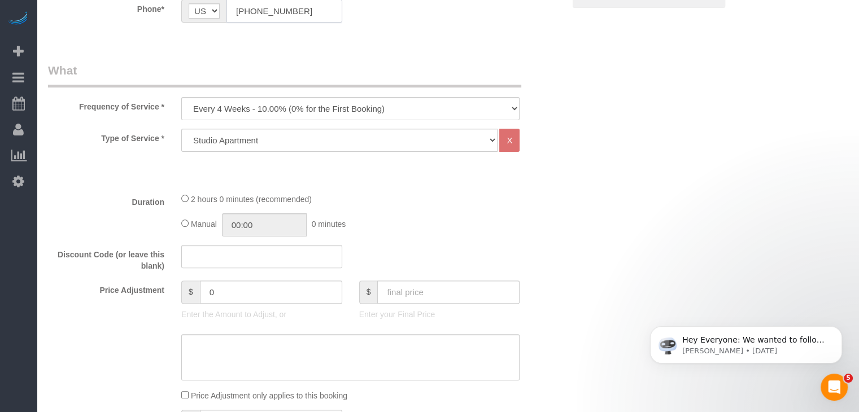
type input "(515) 555-5555"
click at [325, 118] on select "Every 6 Weeks (0% for the First Booking) One Time Every 8 Weeks (0% for the Fir…" at bounding box center [350, 108] width 338 height 23
select select "object:1666"
click at [181, 97] on select "Every 6 Weeks (0% for the First Booking) One Time Every 8 Weeks (0% for the Fir…" at bounding box center [350, 108] width 338 height 23
click at [289, 145] on select "Studio Apartment 1 Bedroom Home 2 Bedroom Home 3 Bedroom Home 4 Bedroom Home 5 …" at bounding box center [339, 140] width 316 height 23
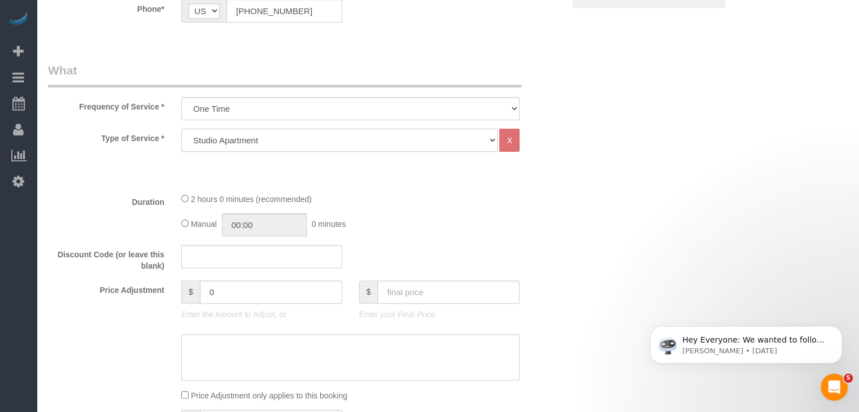
select select "25"
click at [181, 129] on select "Studio Apartment 1 Bedroom Home 2 Bedroom Home 3 Bedroom Home 4 Bedroom Home 5 …" at bounding box center [339, 140] width 316 height 23
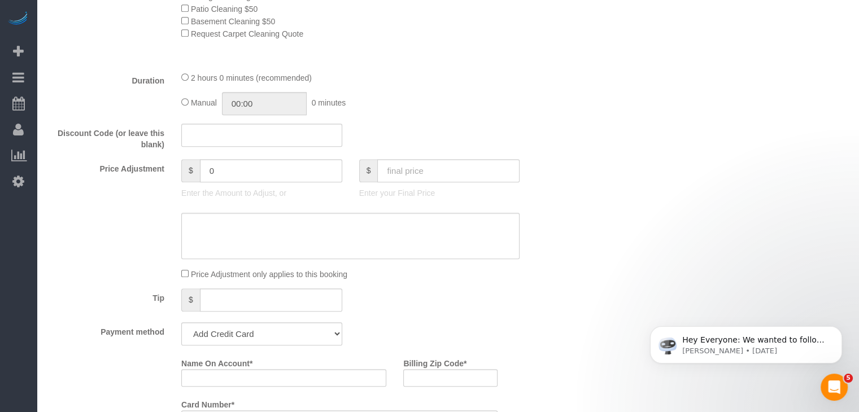
scroll to position [713, 0]
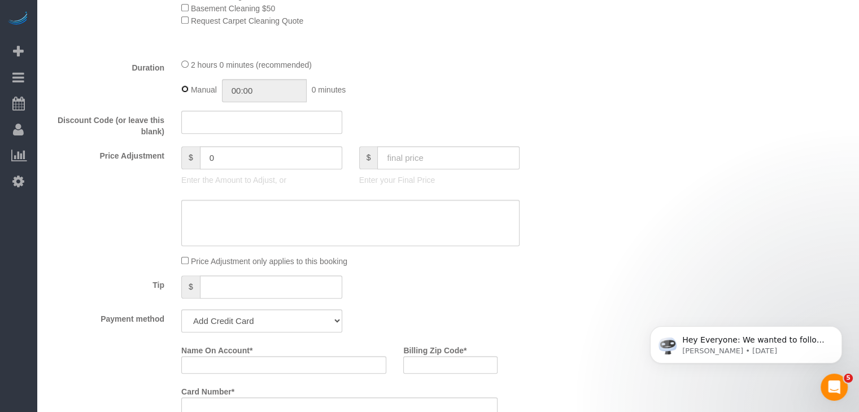
type input "02:00"
click at [411, 153] on input "text" at bounding box center [448, 157] width 142 height 23
type input "80"
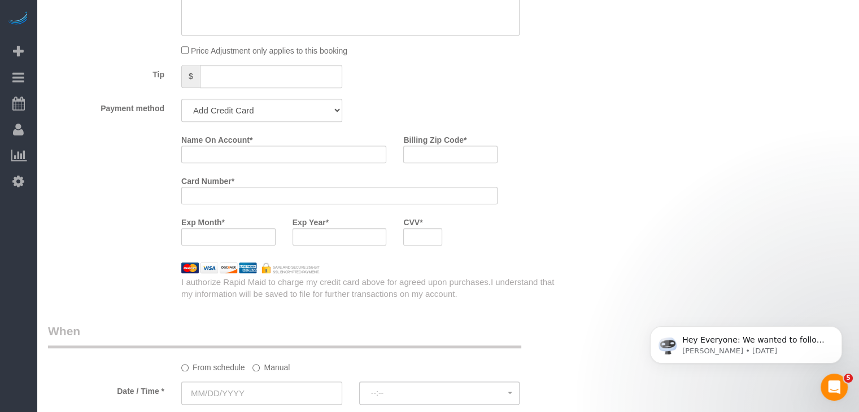
scroll to position [926, 0]
type input "-59"
click at [308, 109] on select "Add Credit Card Cash Check Paypal" at bounding box center [261, 108] width 161 height 23
select select "string:check"
click at [181, 100] on select "Add Credit Card Cash Check Paypal" at bounding box center [261, 108] width 161 height 23
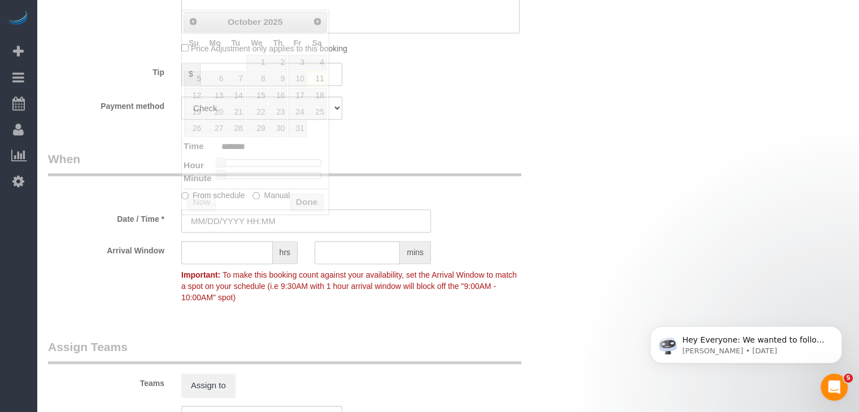
click at [243, 222] on input "text" at bounding box center [306, 221] width 250 height 23
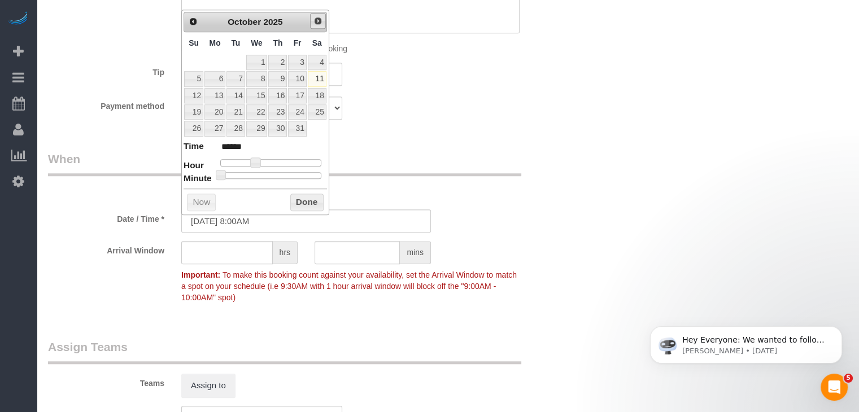
click at [323, 27] on link "Next" at bounding box center [318, 21] width 16 height 16
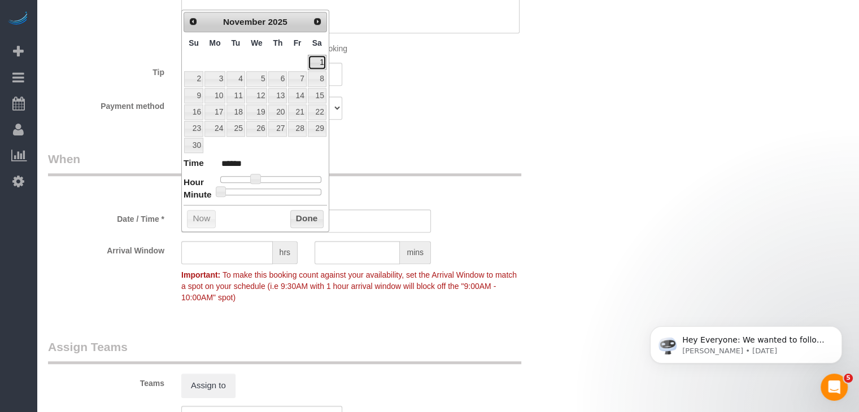
click at [325, 62] on link "1" at bounding box center [317, 62] width 19 height 15
type input "11/01/2025 9:00AM"
type input "******"
type input "11/01/2025 10:00AM"
type input "*******"
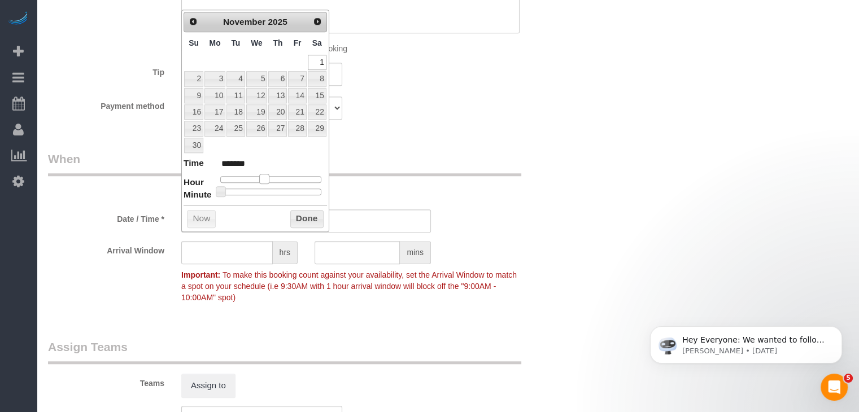
drag, startPoint x: 257, startPoint y: 177, endPoint x: 264, endPoint y: 176, distance: 7.4
click at [264, 176] on span at bounding box center [264, 179] width 10 height 10
click at [290, 217] on button "Done" at bounding box center [306, 219] width 33 height 18
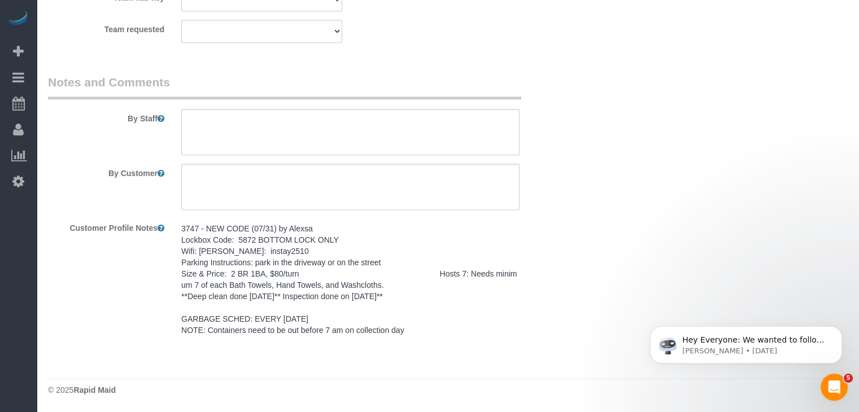
click at [359, 297] on pre "3747 - NEW CODE (07/31) by Alexsa Lockbox Code: 5872 BOTTOM LOCK ONLY Wifi: Hig…" at bounding box center [350, 279] width 338 height 113
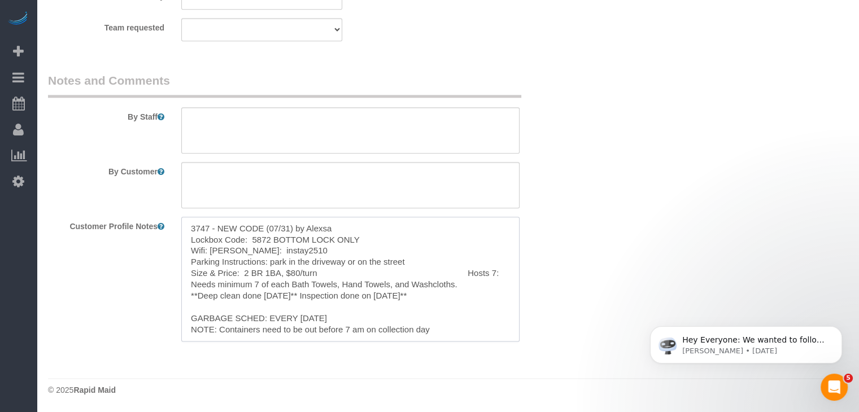
click at [339, 269] on textarea "3747 - NEW CODE (07/31) by Alexsa Lockbox Code: 5872 BOTTOM LOCK ONLY Wifi: Hig…" at bounding box center [350, 279] width 338 height 125
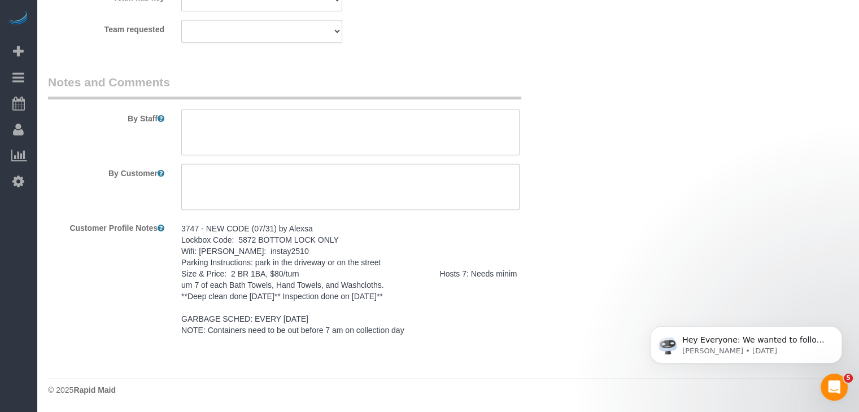
click at [382, 143] on textarea at bounding box center [350, 132] width 338 height 46
paste textarea "3747 - NEW CODE (07/31) by Alexsa Lockbox Code: 5872 BOTTOM LOCK ONLY Wifi: Hig…"
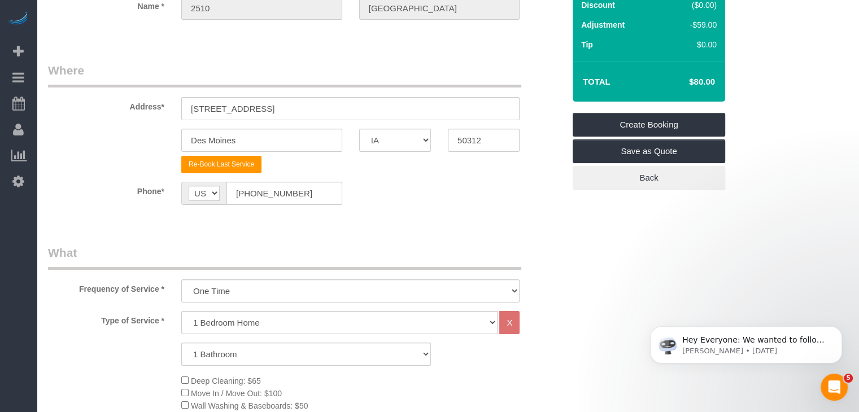
scroll to position [111, 0]
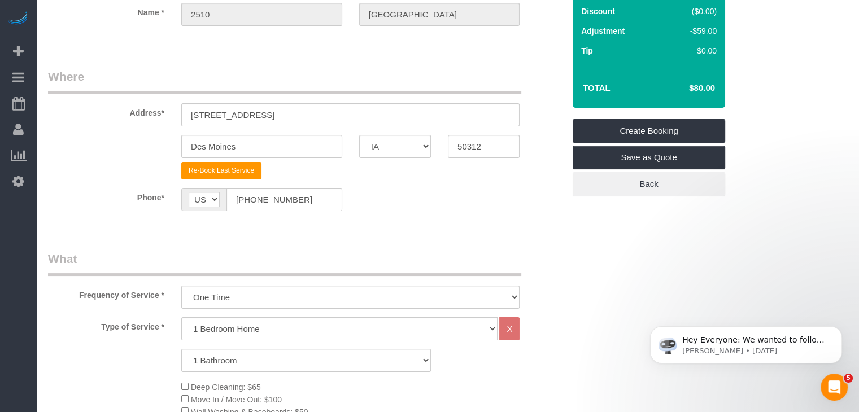
type textarea "3747 - NEW CODE (07/31) by Alexsa Lockbox Code: 5872 BOTTOM LOCK ONLY Wifi: Hig…"
click at [691, 118] on div "Summary Service $139.00 Extras $0.00 Discount ($0.00) Adjustment -$59.00 Tip $0…" at bounding box center [649, 60] width 153 height 271
click at [693, 119] on link "Create Booking" at bounding box center [649, 131] width 153 height 24
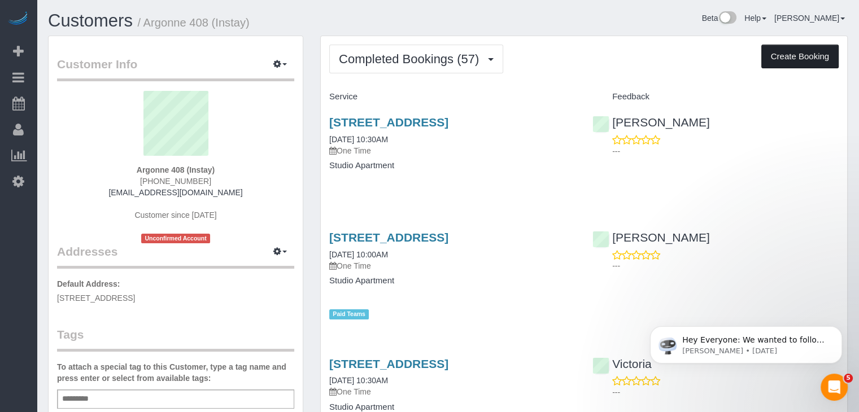
click at [773, 59] on button "Create Booking" at bounding box center [799, 57] width 77 height 24
select select "IA"
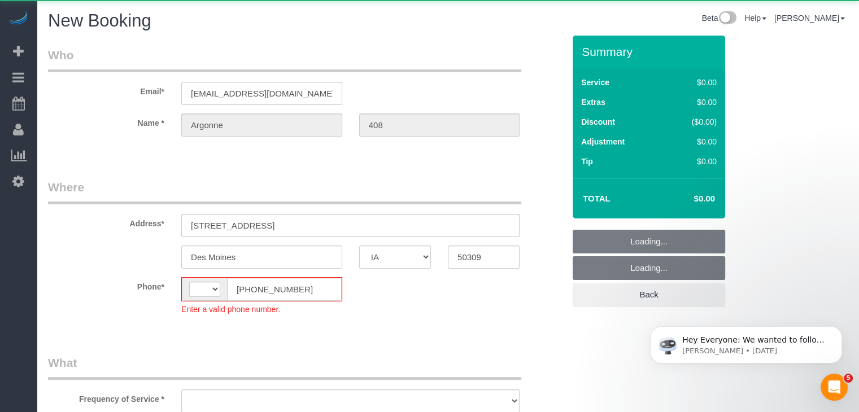
select select "string:[GEOGRAPHIC_DATA]"
select select "object:1633"
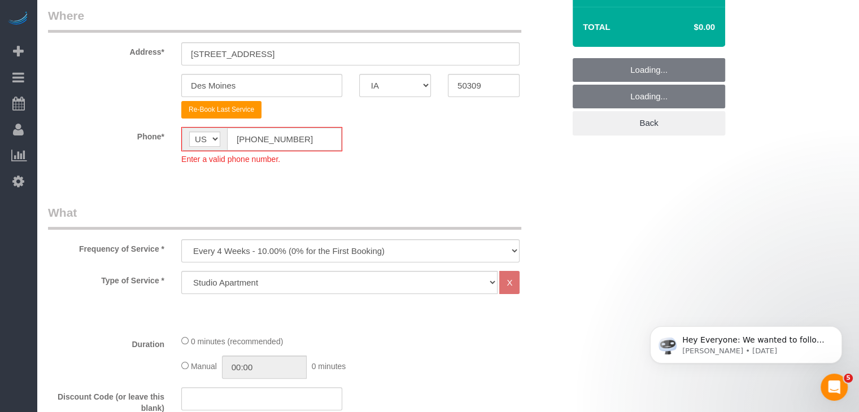
scroll to position [101, 0]
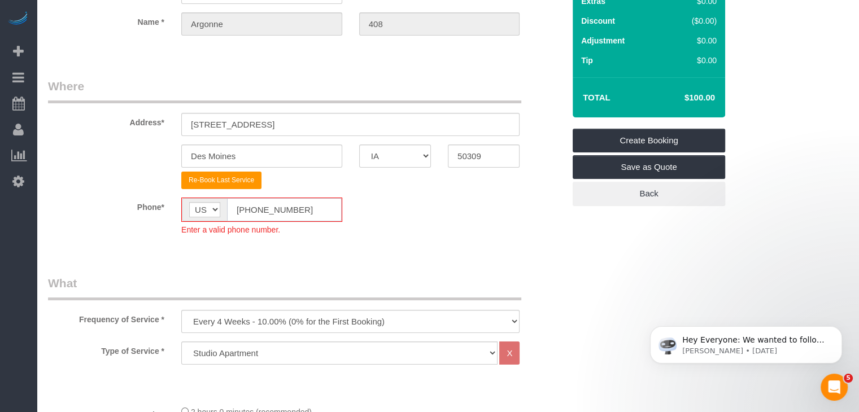
click at [246, 209] on input "[PHONE_NUMBER]" at bounding box center [284, 209] width 115 height 23
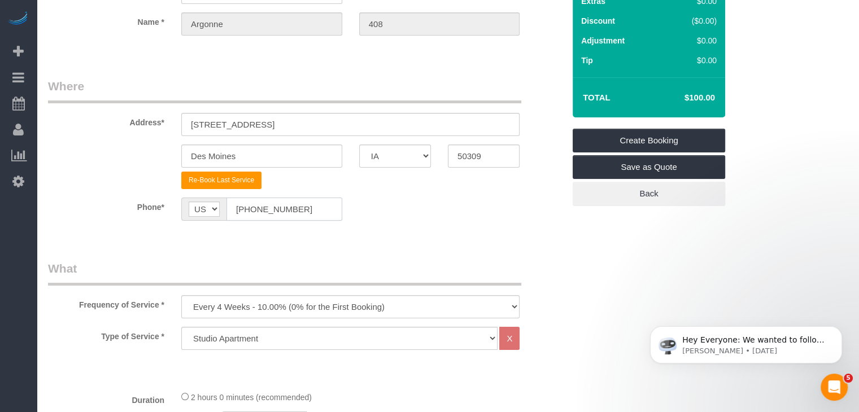
type input "[PHONE_NUMBER]"
click at [436, 310] on select "Every 6 Weeks (0% for the First Booking) One Time Every 8 Weeks (0% for the Fir…" at bounding box center [350, 306] width 338 height 23
select select "object:1635"
click at [181, 295] on select "Every 6 Weeks (0% for the First Booking) One Time Every 8 Weeks (0% for the Fir…" at bounding box center [350, 306] width 338 height 23
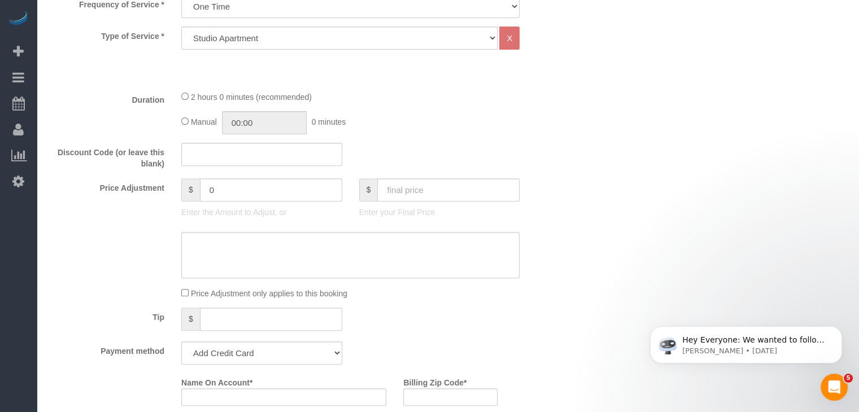
scroll to position [405, 0]
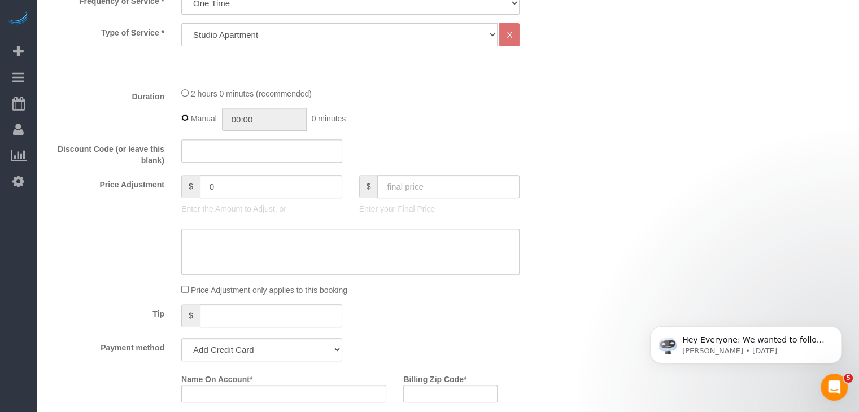
type input "02:00"
click at [426, 185] on input "text" at bounding box center [448, 186] width 142 height 23
type input "7"
type input "-93"
type input "70"
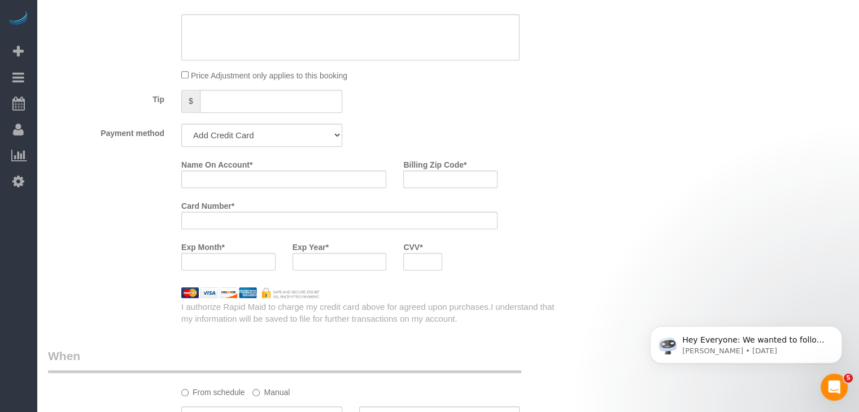
type input "-30"
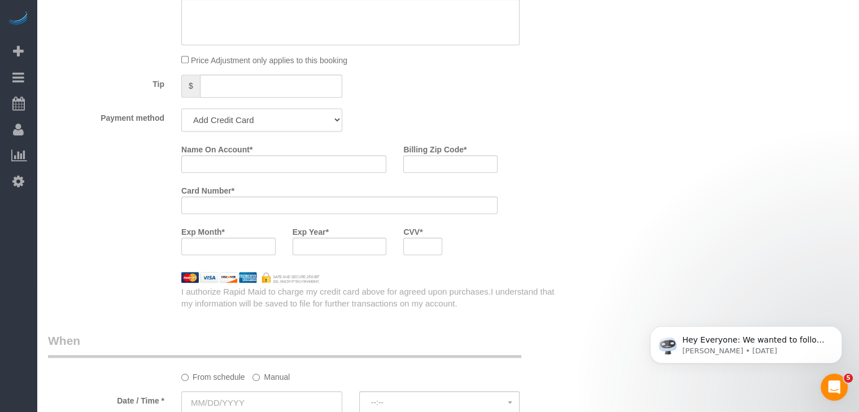
click at [247, 121] on select "Add Credit Card Cash Check Paypal" at bounding box center [261, 119] width 161 height 23
select select "string:check"
click at [181, 108] on select "Add Credit Card Cash Check Paypal" at bounding box center [261, 119] width 161 height 23
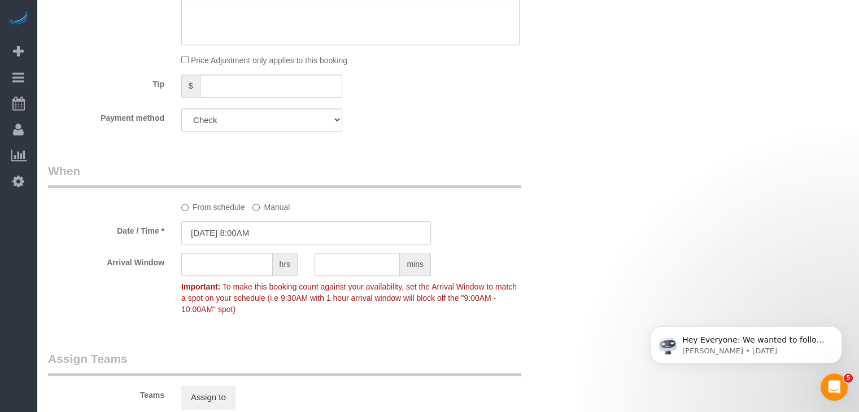
click at [256, 234] on input "[DATE] 8:00AM" at bounding box center [306, 232] width 250 height 23
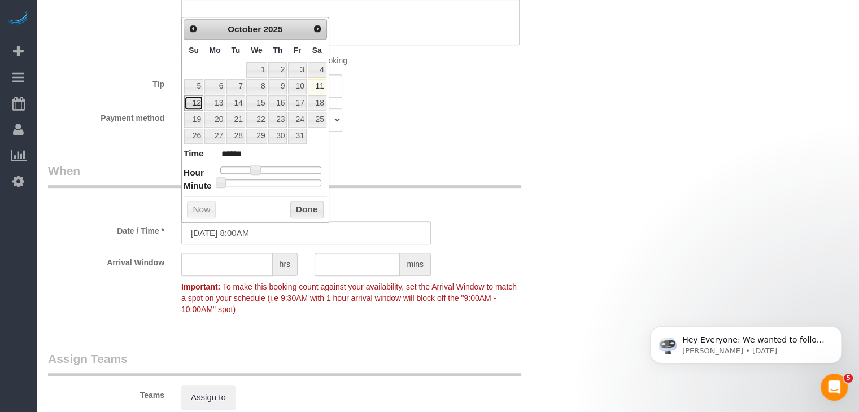
click at [192, 102] on link "12" at bounding box center [193, 102] width 19 height 15
type input "[DATE] 9:00AM"
type input "******"
type input "[DATE] 10:00AM"
type input "*******"
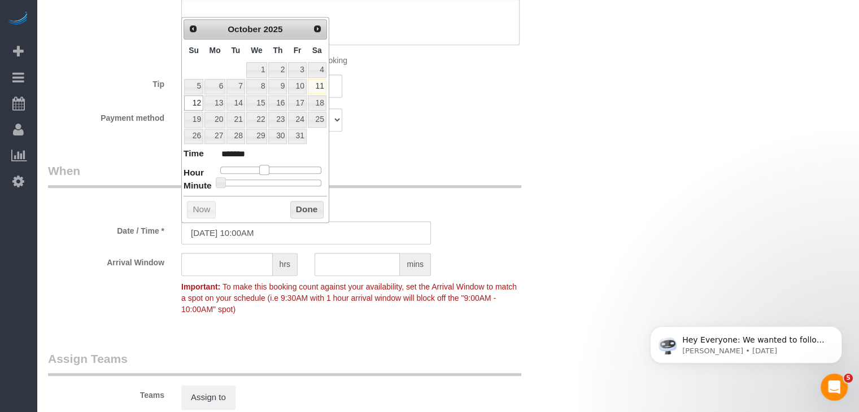
drag, startPoint x: 253, startPoint y: 165, endPoint x: 262, endPoint y: 166, distance: 9.1
click at [262, 166] on span at bounding box center [264, 170] width 10 height 10
click at [294, 203] on button "Done" at bounding box center [306, 210] width 33 height 18
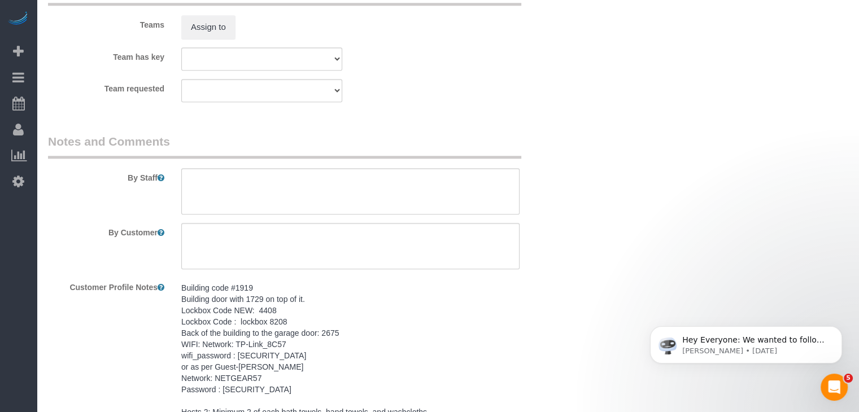
scroll to position [1031, 0]
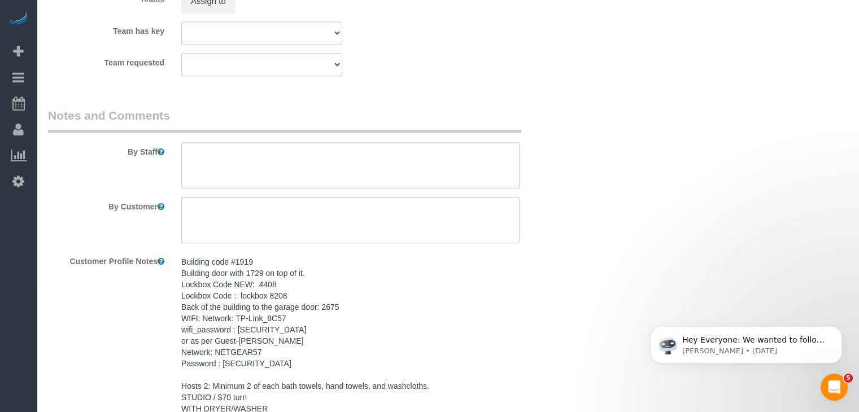
click at [276, 311] on pre "Building code #1919 Building door with 1729 on top of it. Lockbox Code NEW: 440…" at bounding box center [350, 335] width 338 height 158
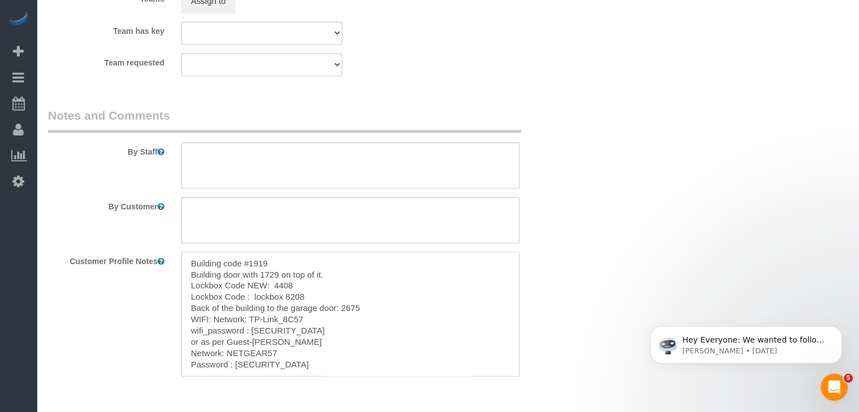
click at [282, 341] on textarea "Building code #1919 Building door with 1729 on top of it. Lockbox Code NEW: 440…" at bounding box center [350, 314] width 338 height 125
click at [289, 150] on textarea at bounding box center [350, 165] width 338 height 46
click at [290, 150] on textarea at bounding box center [350, 165] width 338 height 46
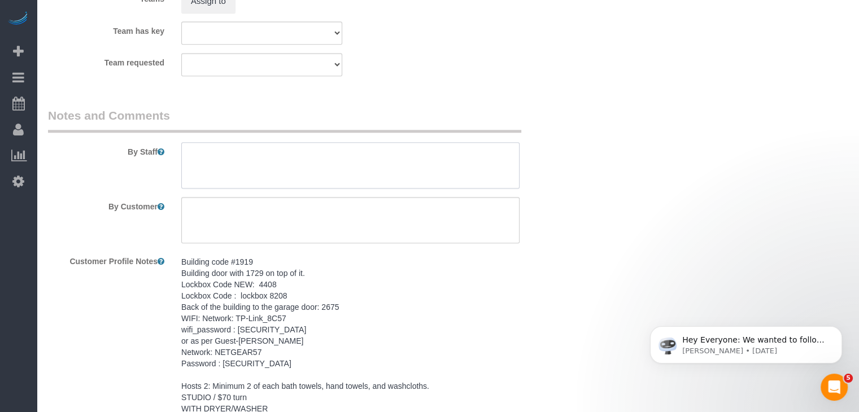
paste textarea "Building code #1919 Building door with 1729 on top of it. Lockbox Code NEW: 440…"
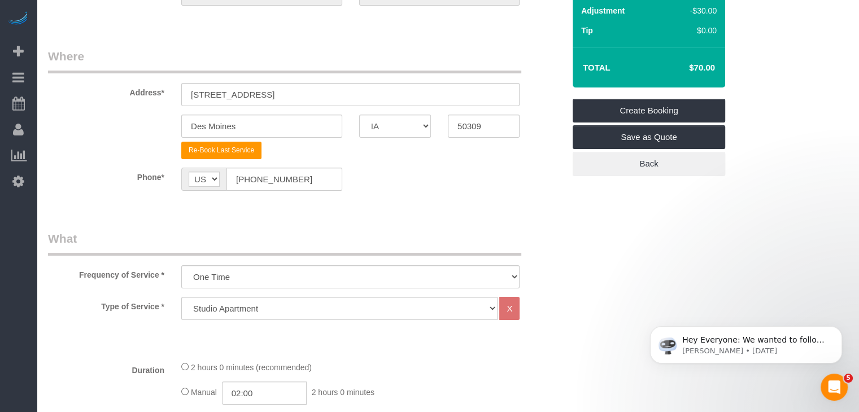
scroll to position [31, 0]
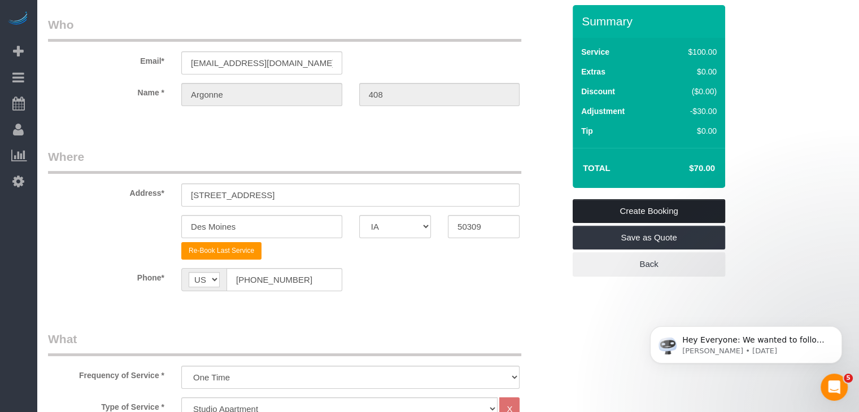
type textarea "Building code #1919 Building door with 1729 on top of it. Lockbox Code NEW: 440…"
click at [676, 208] on link "Create Booking" at bounding box center [649, 211] width 153 height 24
